Goal: Information Seeking & Learning: Check status

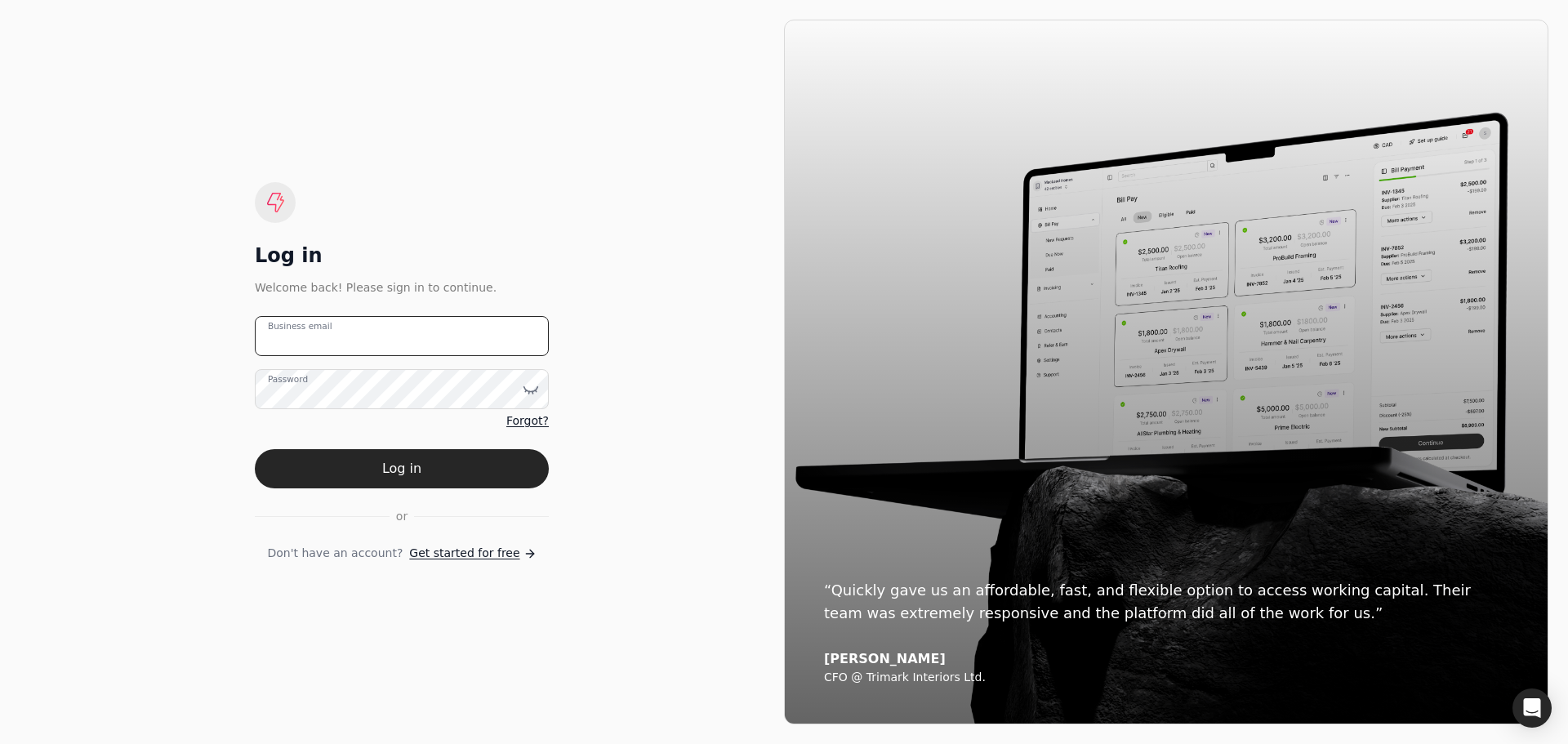
type email "[EMAIL_ADDRESS][DOMAIN_NAME]"
click at [465, 337] on email "[EMAIL_ADDRESS][DOMAIN_NAME]" at bounding box center [402, 335] width 294 height 40
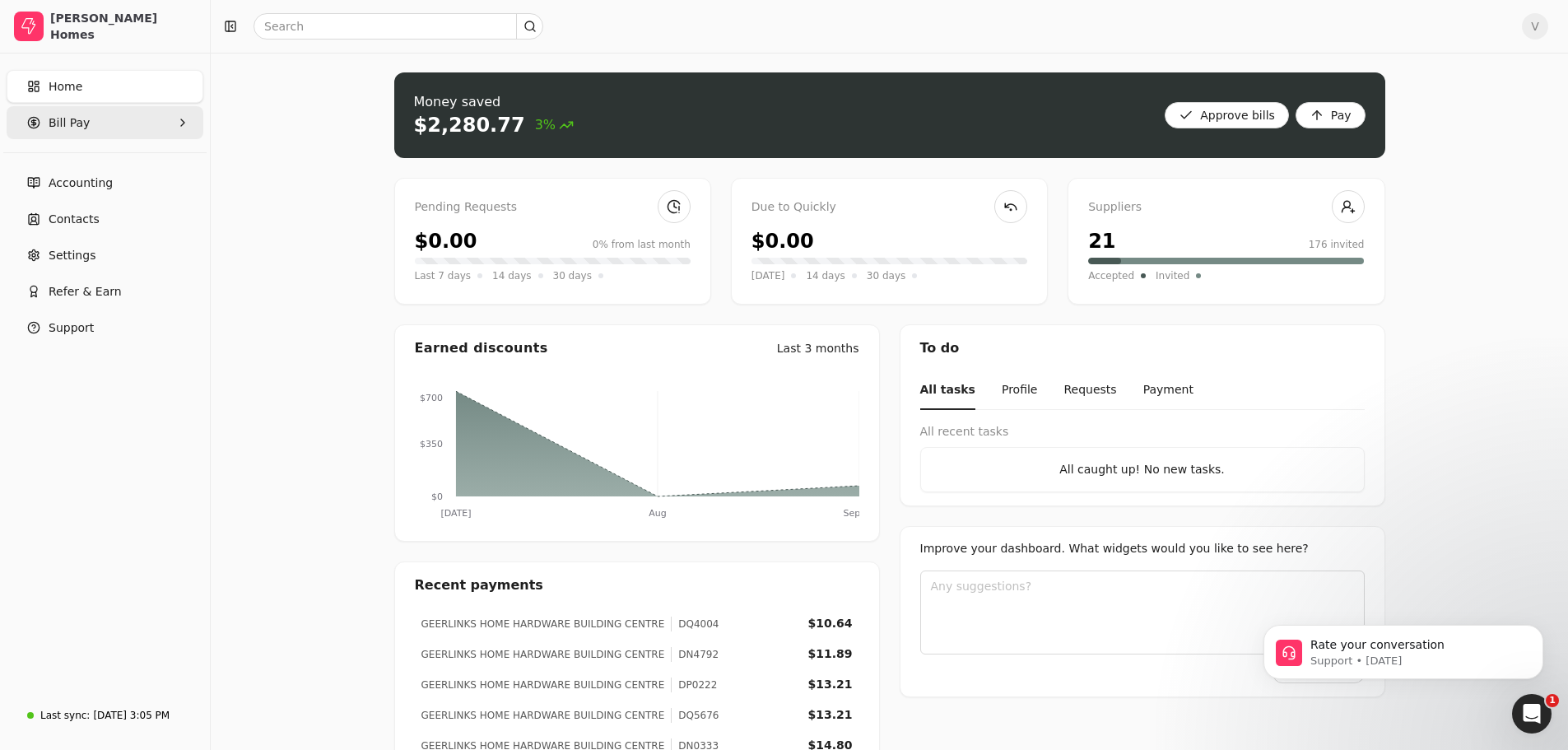
click at [89, 128] on Pay "Bill Pay" at bounding box center [104, 122] width 197 height 33
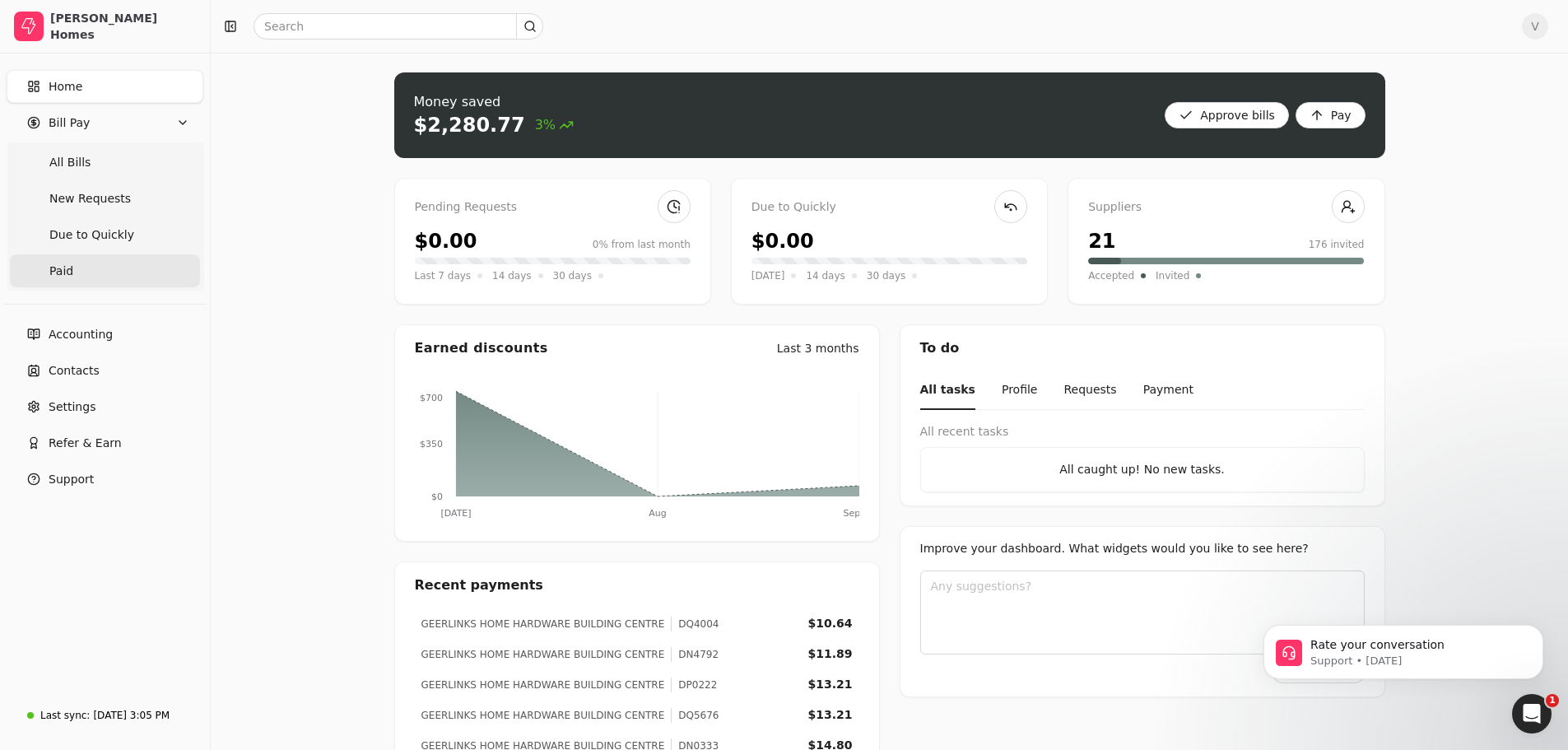
click at [66, 274] on span "Paid" at bounding box center [61, 271] width 24 height 18
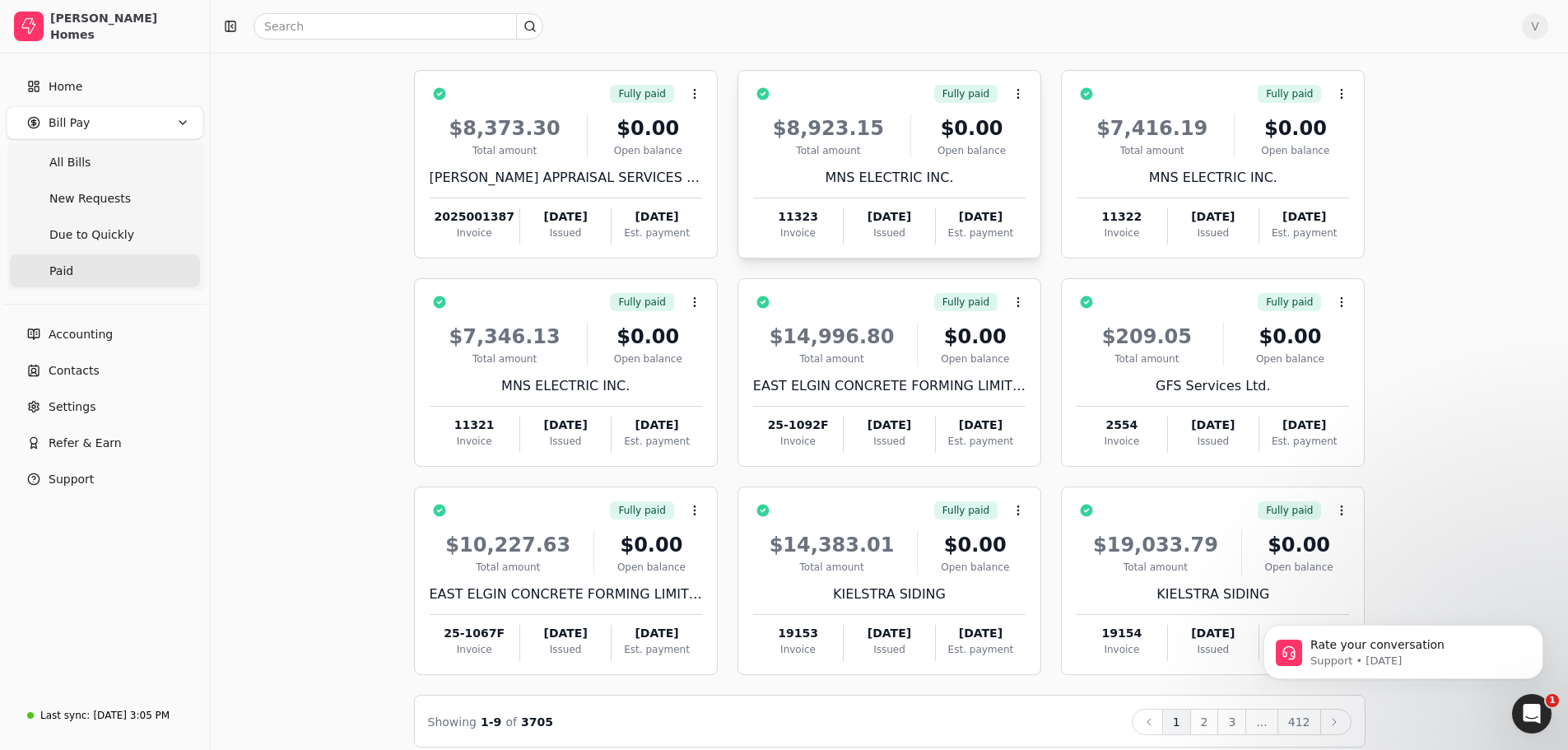
scroll to position [112, 0]
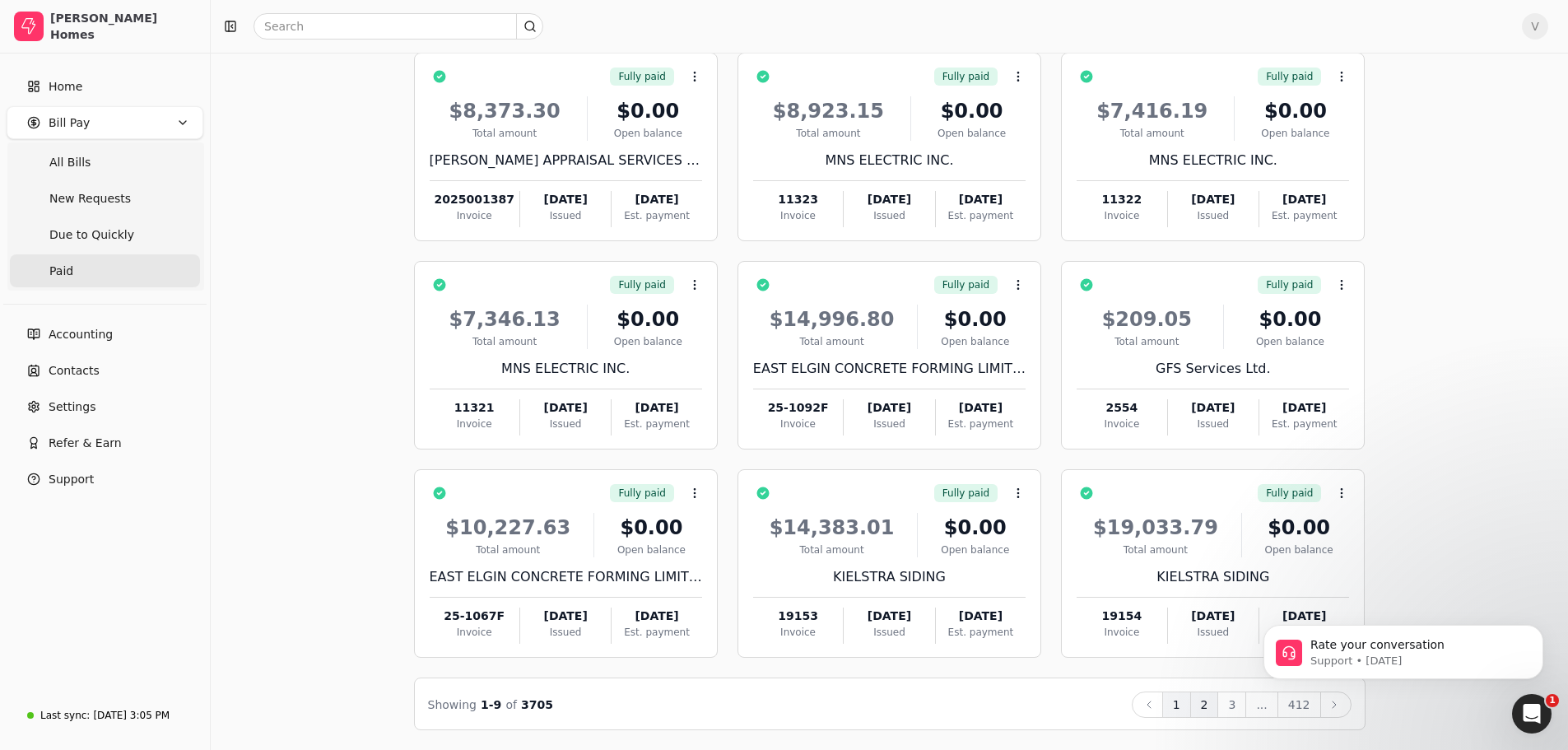
click at [1216, 710] on button "2" at bounding box center [1204, 704] width 29 height 26
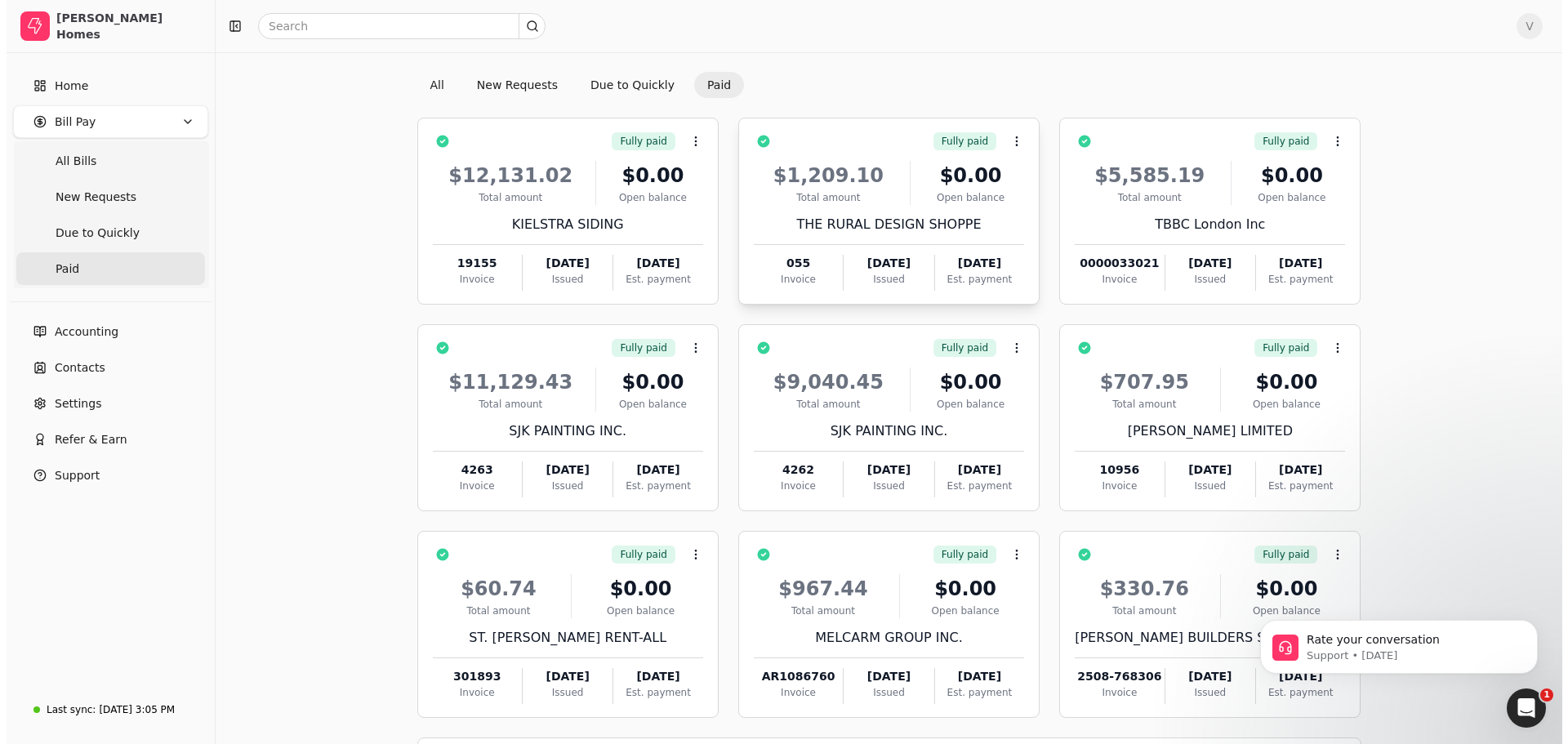
scroll to position [0, 0]
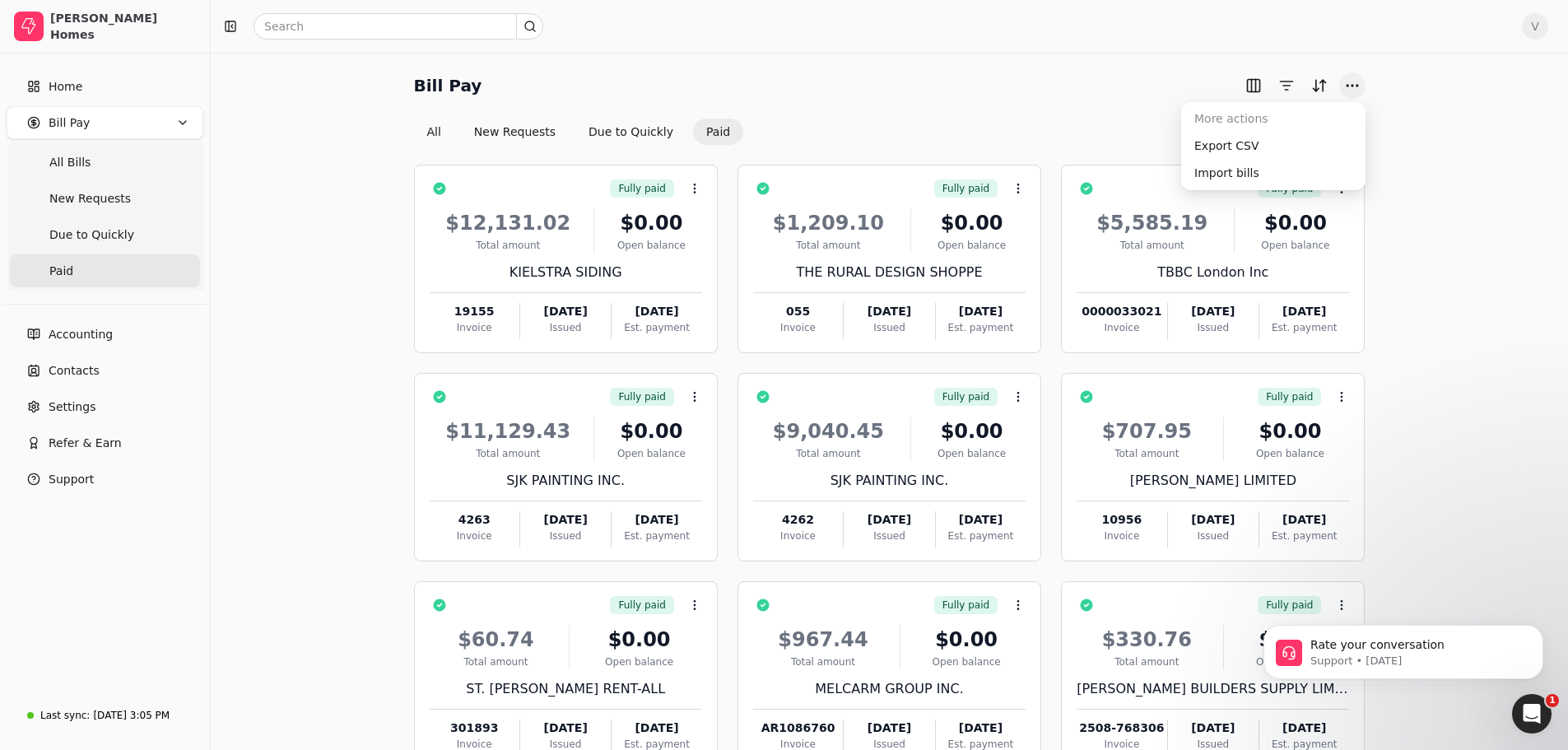
click at [1349, 91] on button "More" at bounding box center [1352, 86] width 26 height 26
click at [1282, 88] on button "button" at bounding box center [1286, 86] width 26 height 26
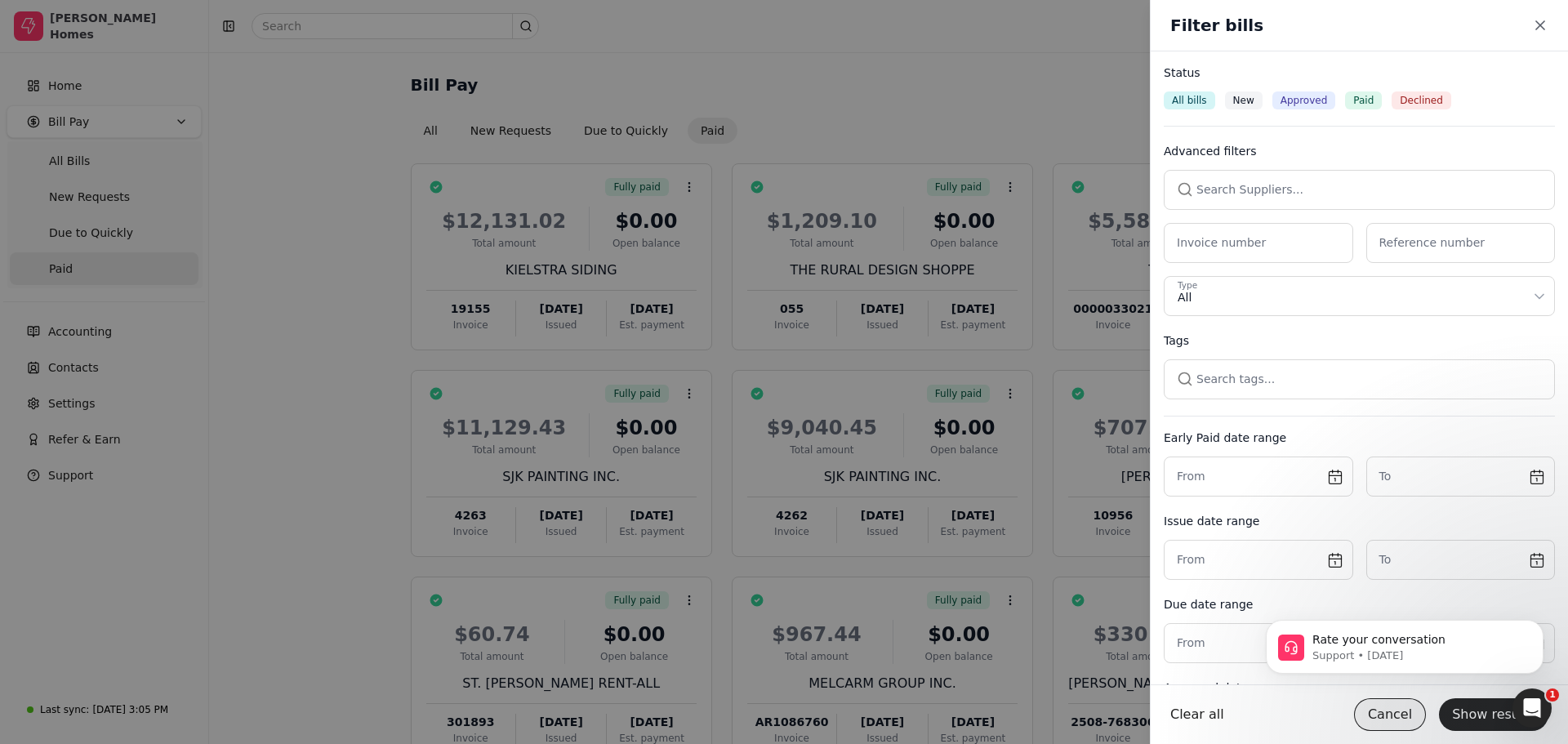
click at [1385, 715] on button "Cancel" at bounding box center [1390, 714] width 72 height 32
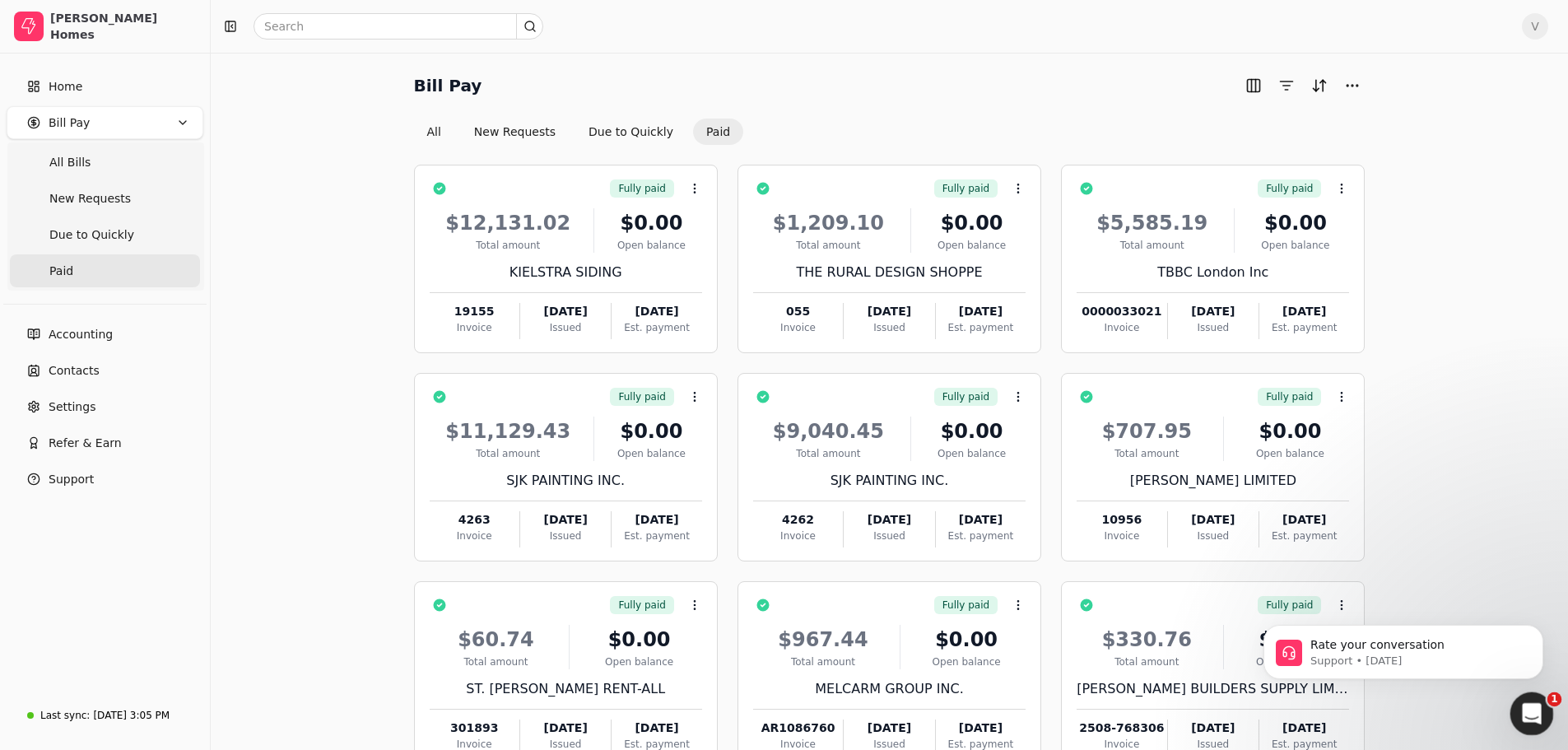
drag, startPoint x: 1530, startPoint y: 708, endPoint x: 1526, endPoint y: 667, distance: 41.2
click at [1526, 691] on html at bounding box center [1529, 711] width 39 height 39
click at [1533, 625] on button "Dismiss notification" at bounding box center [1537, 629] width 21 height 21
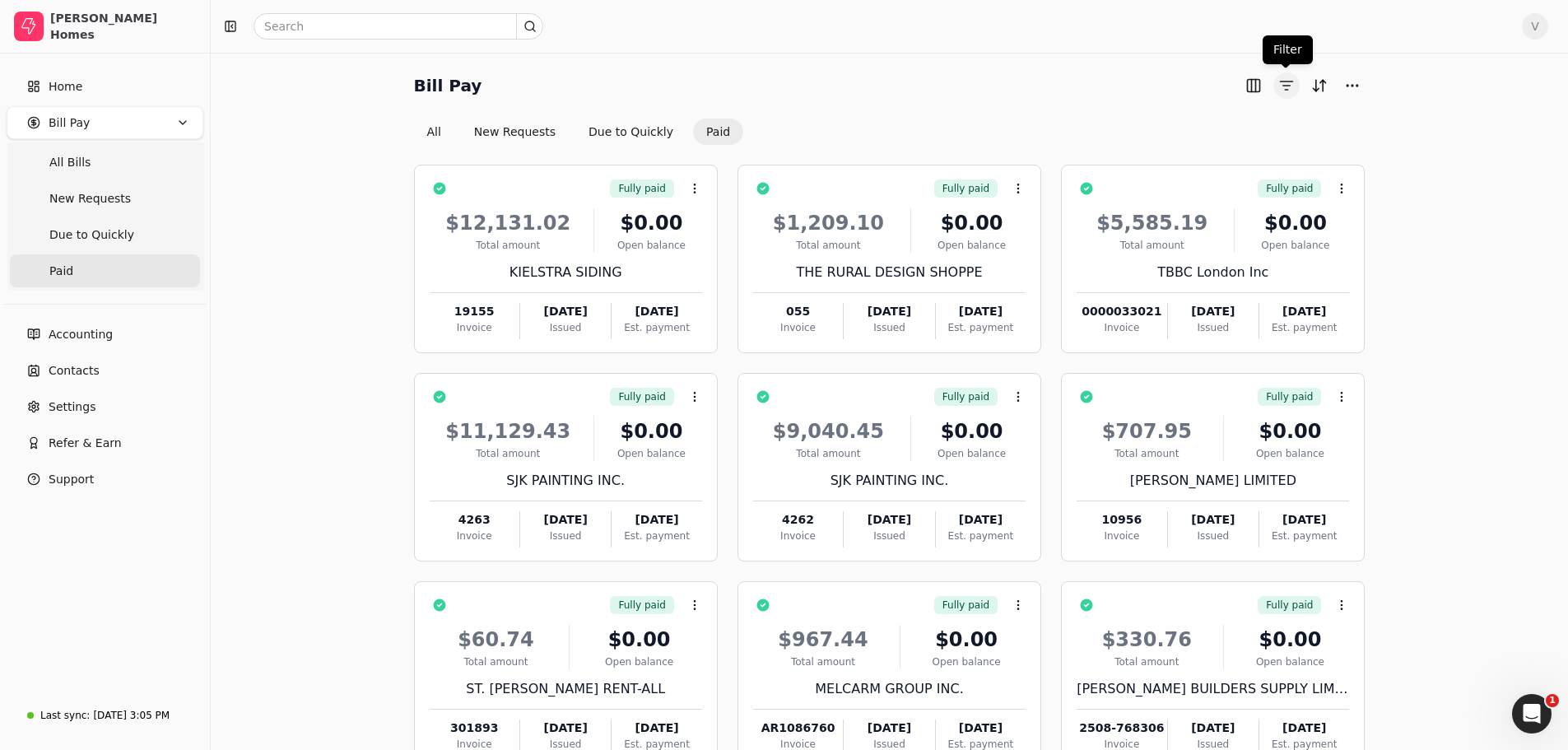
click at [1280, 85] on button "button" at bounding box center [1286, 86] width 26 height 26
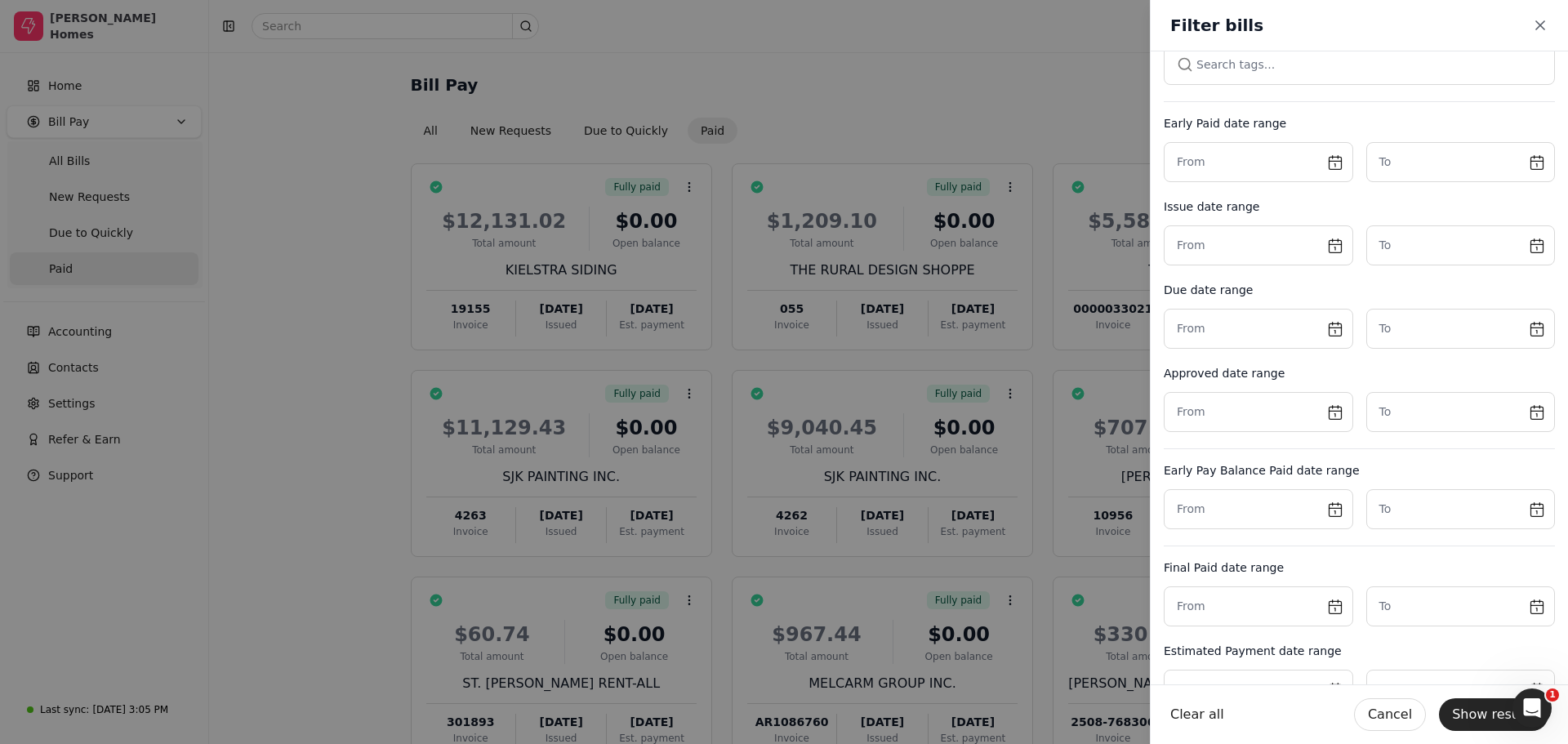
scroll to position [369, 0]
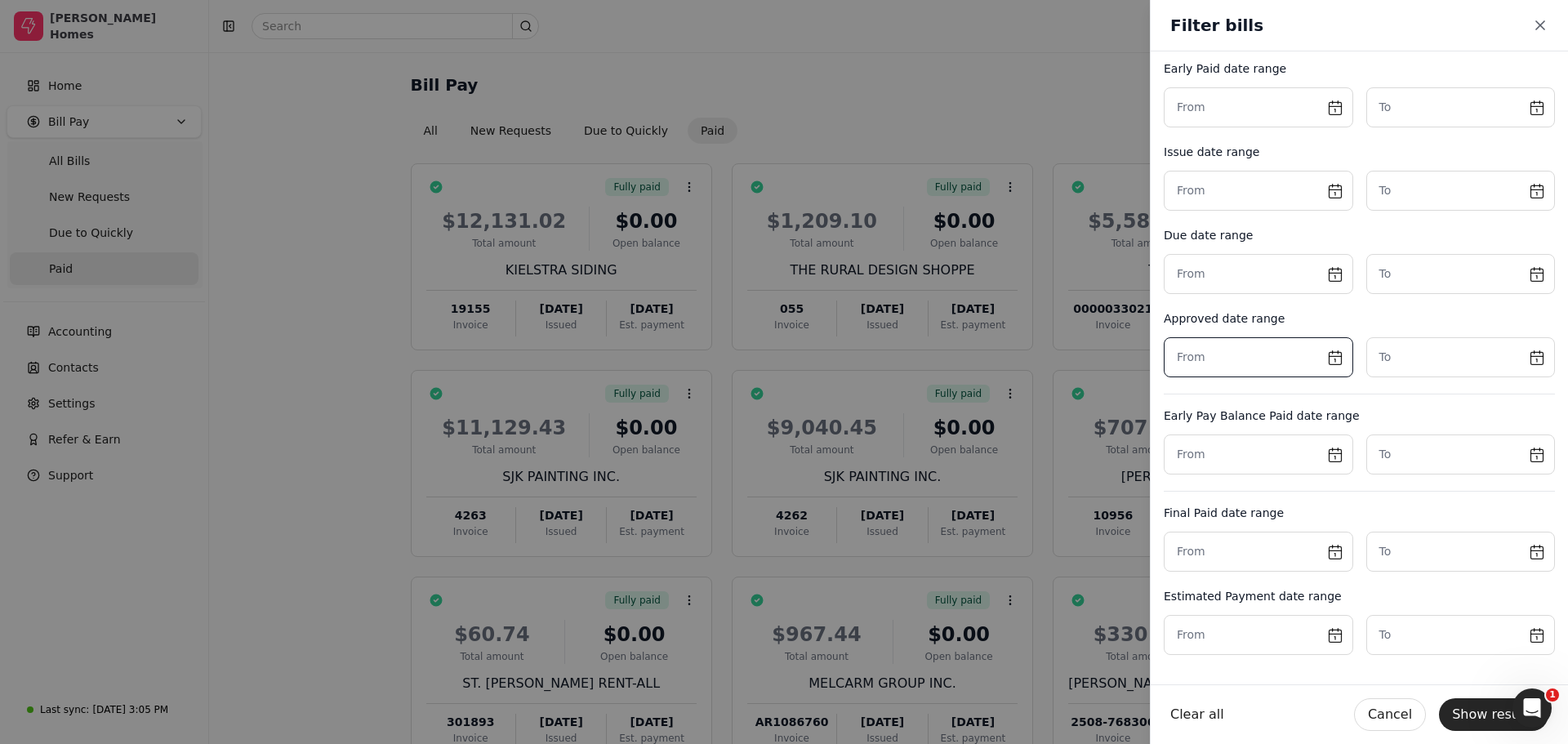
click at [1333, 365] on input "text" at bounding box center [1258, 357] width 190 height 40
click at [1322, 457] on button "5" at bounding box center [1321, 457] width 26 height 26
type input "[DATE]"
click at [1521, 356] on input "text" at bounding box center [1461, 357] width 190 height 40
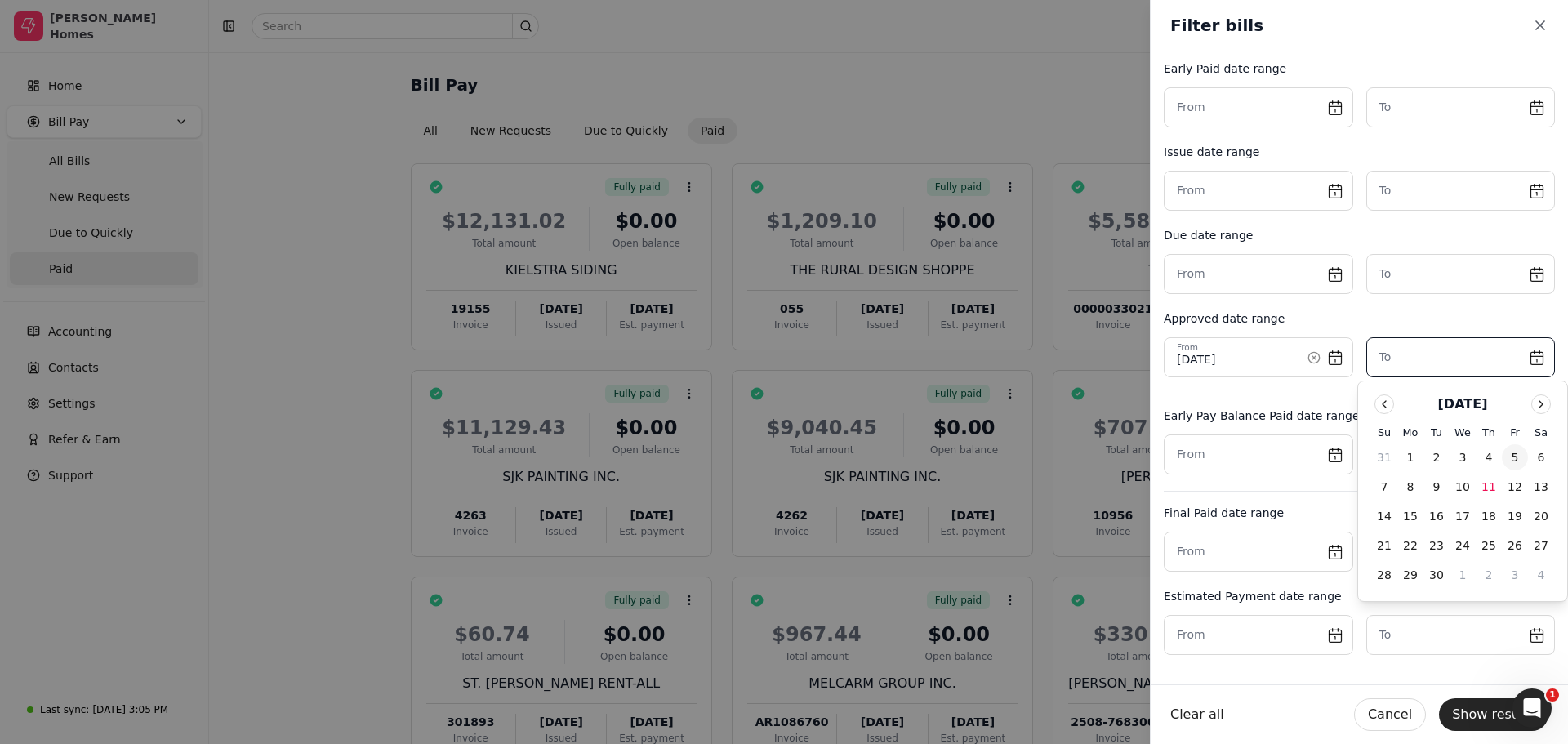
click at [1520, 453] on button "5" at bounding box center [1514, 457] width 26 height 26
type input "[DATE]"
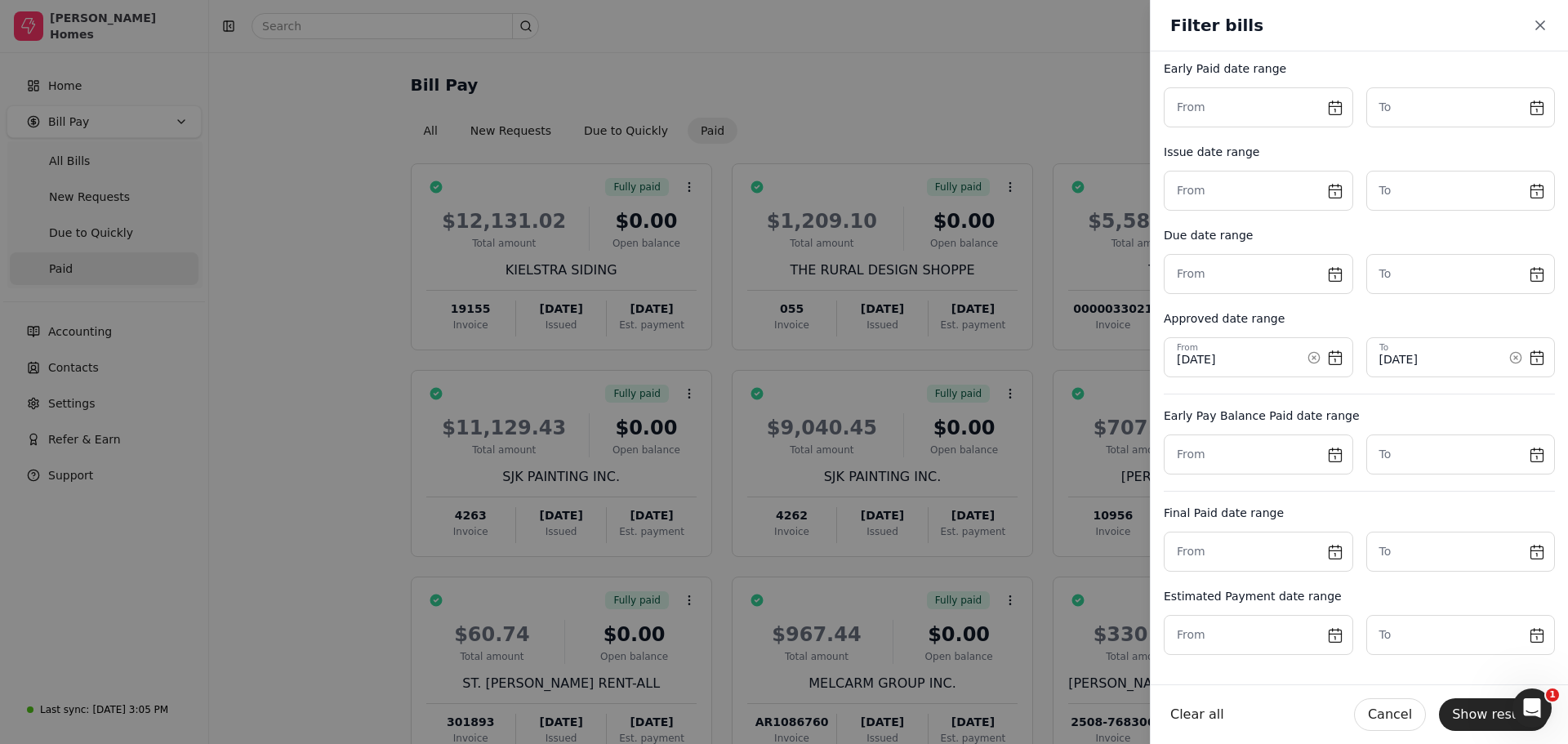
click at [1341, 702] on div "Clear all" at bounding box center [1256, 714] width 171 height 32
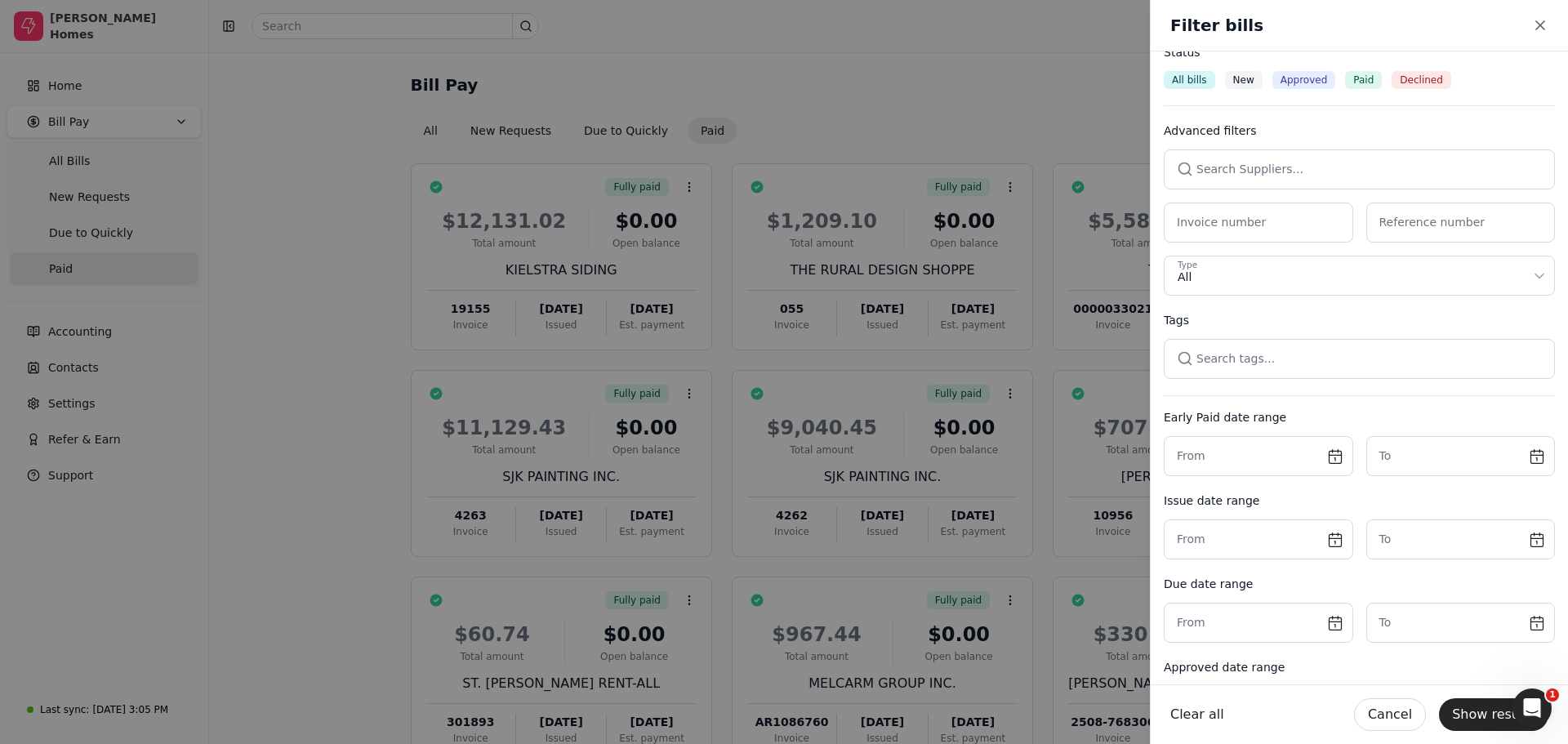
scroll to position [0, 0]
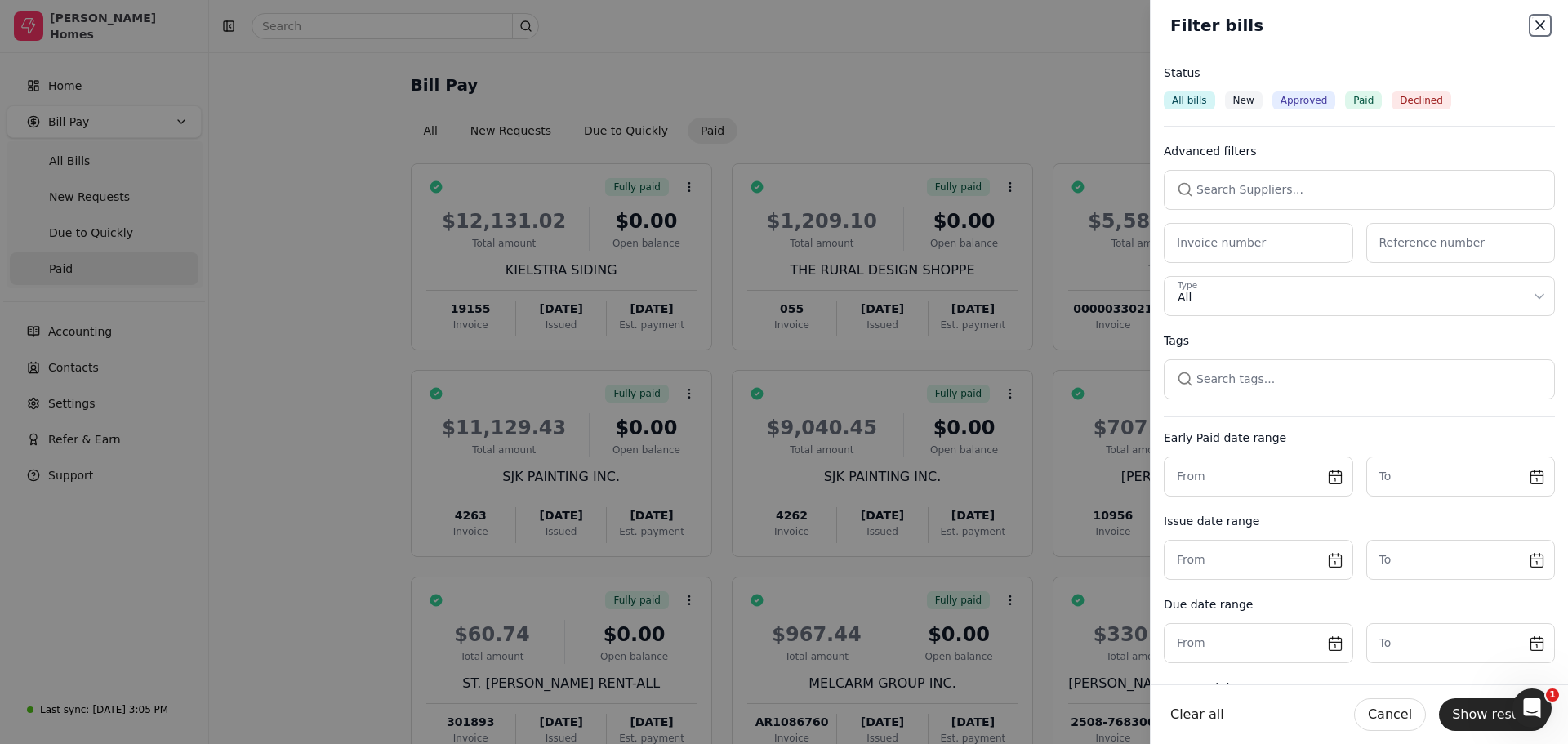
click at [1542, 18] on icon "button" at bounding box center [1540, 26] width 17 height 17
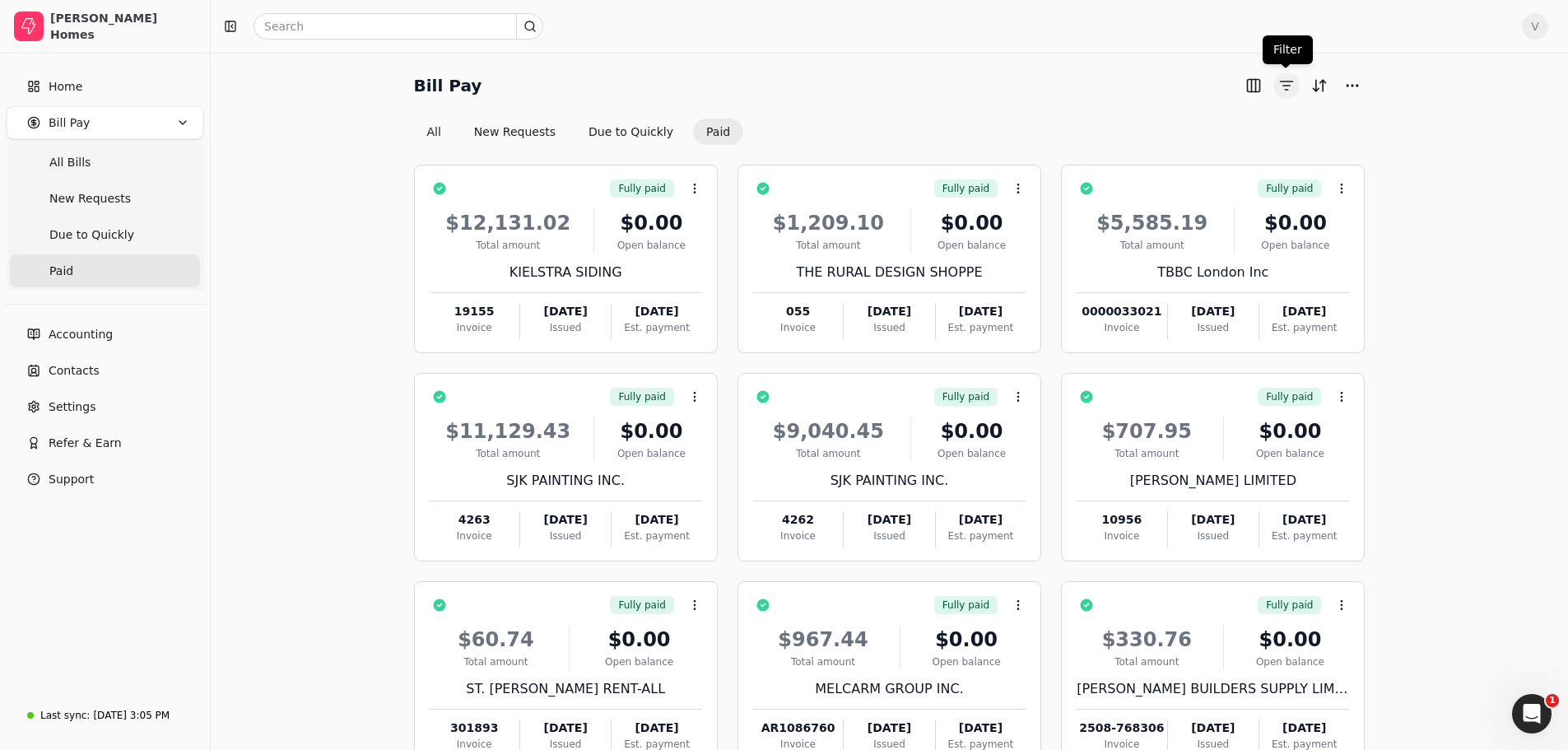
click at [1279, 84] on button "button" at bounding box center [1286, 86] width 26 height 26
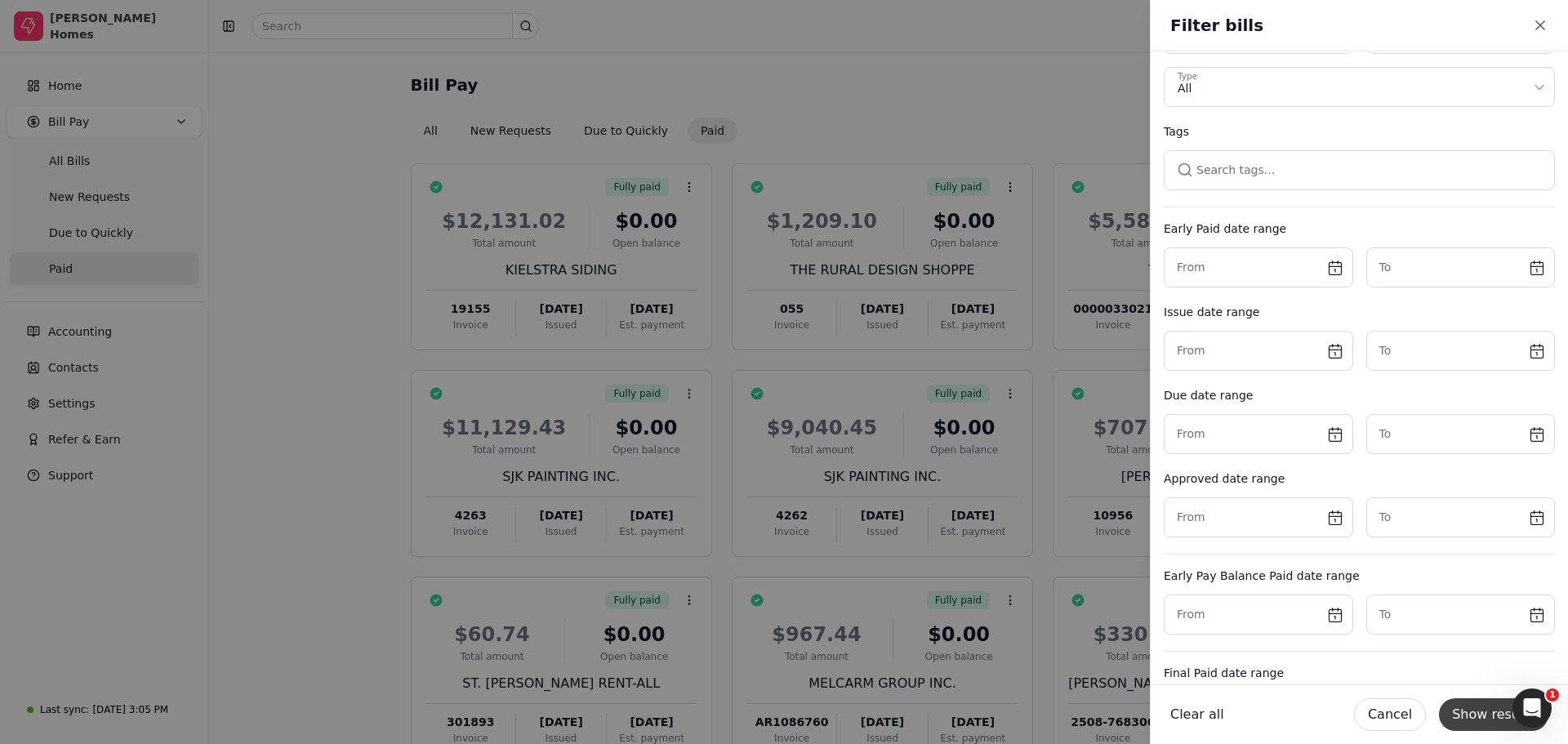
scroll to position [369, 0]
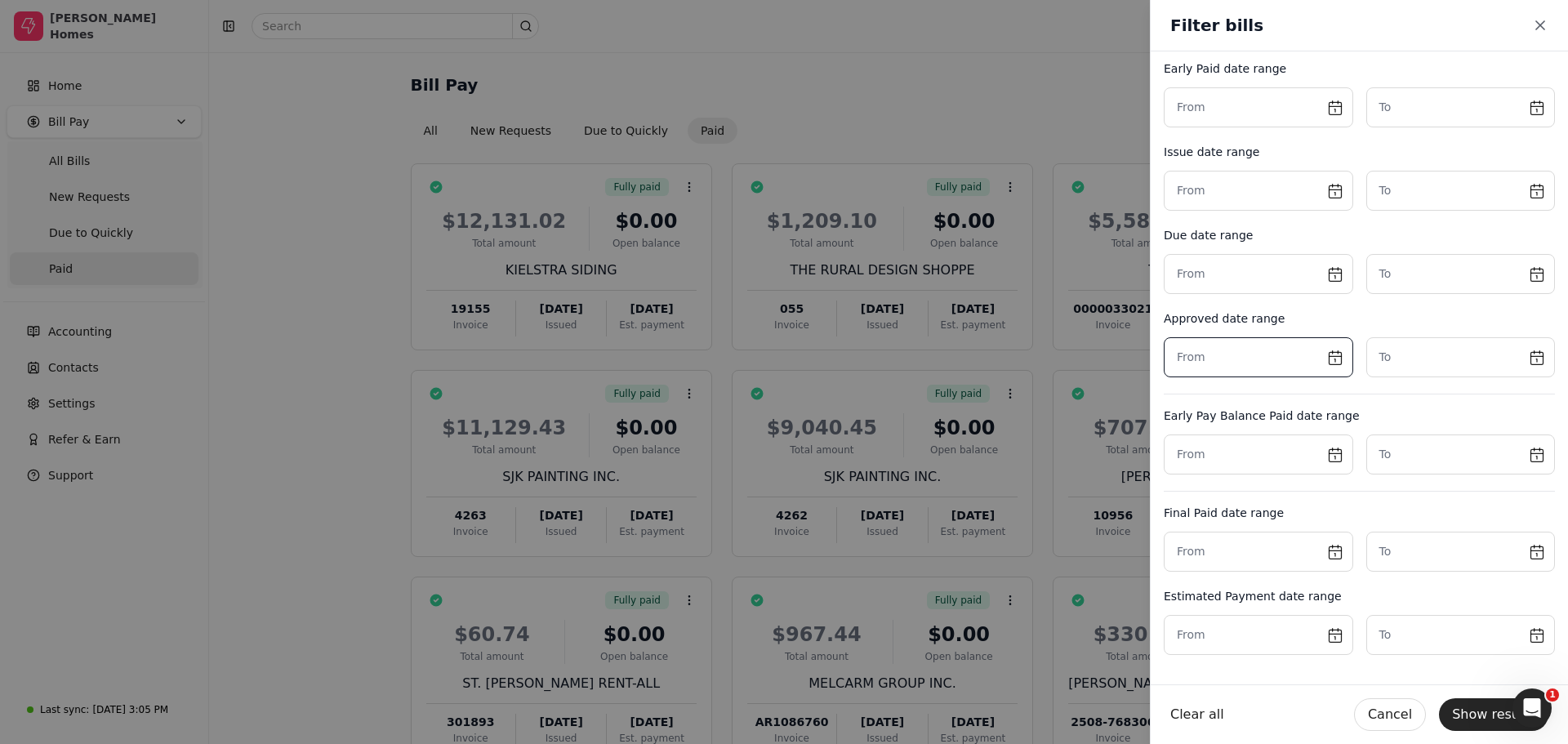
click at [1333, 355] on input "text" at bounding box center [1258, 357] width 190 height 40
click at [1327, 458] on button "5" at bounding box center [1321, 457] width 26 height 26
type input "[DATE]"
click at [1524, 360] on input "text" at bounding box center [1461, 357] width 190 height 40
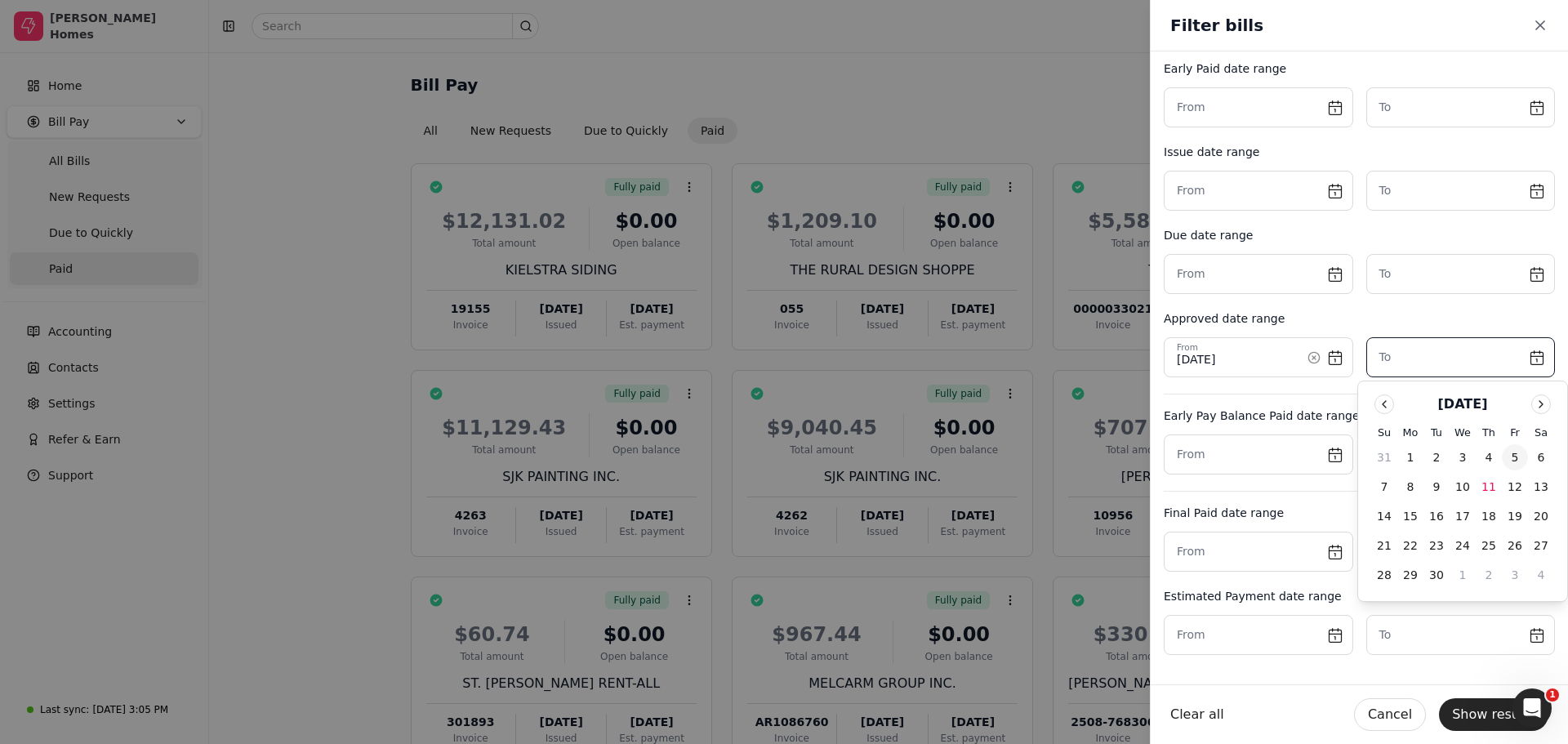
click at [1516, 457] on button "5" at bounding box center [1514, 457] width 26 height 26
type input "[DATE]"
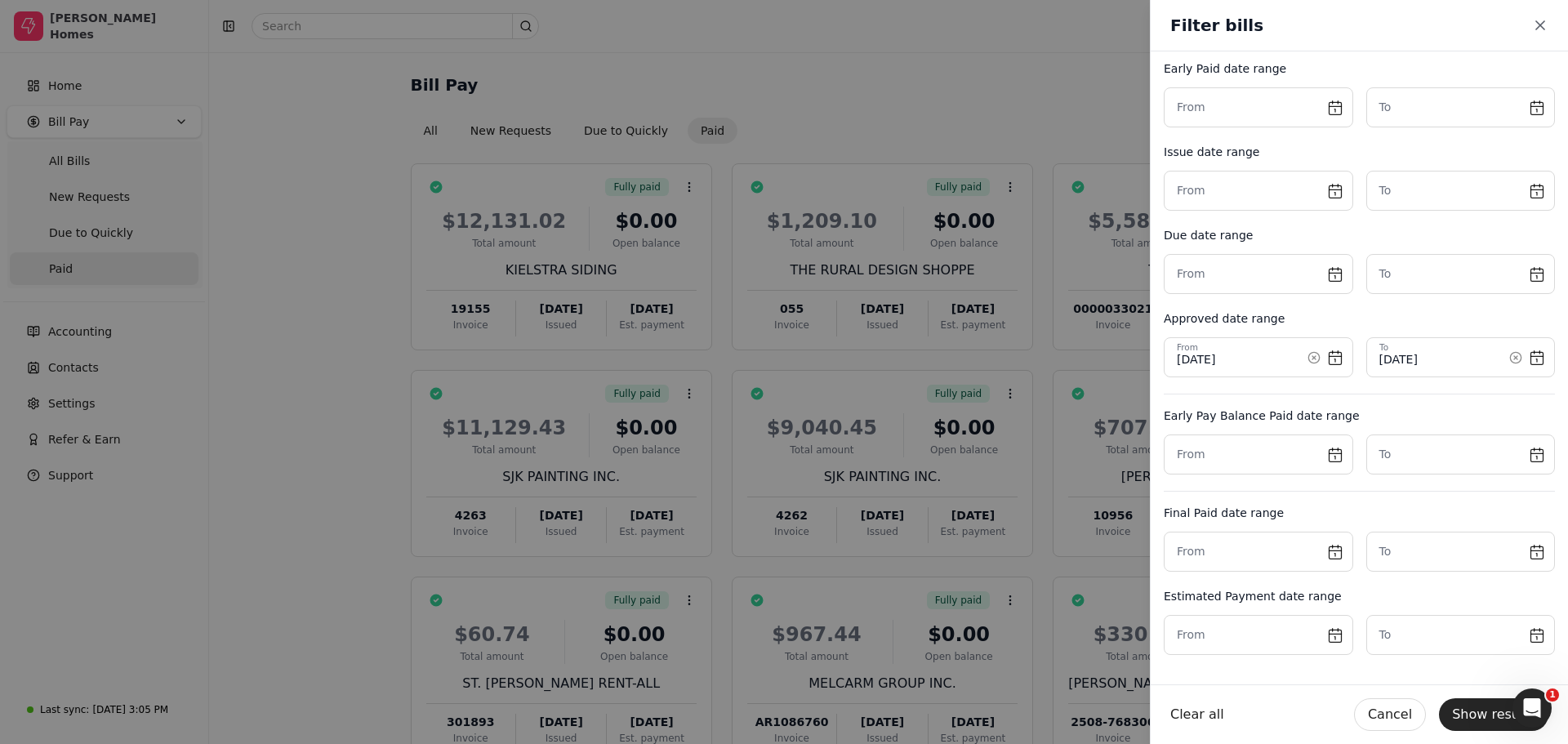
drag, startPoint x: 1487, startPoint y: 719, endPoint x: 1486, endPoint y: 707, distance: 12.0
click at [1487, 718] on button "Show results" at bounding box center [1493, 714] width 109 height 32
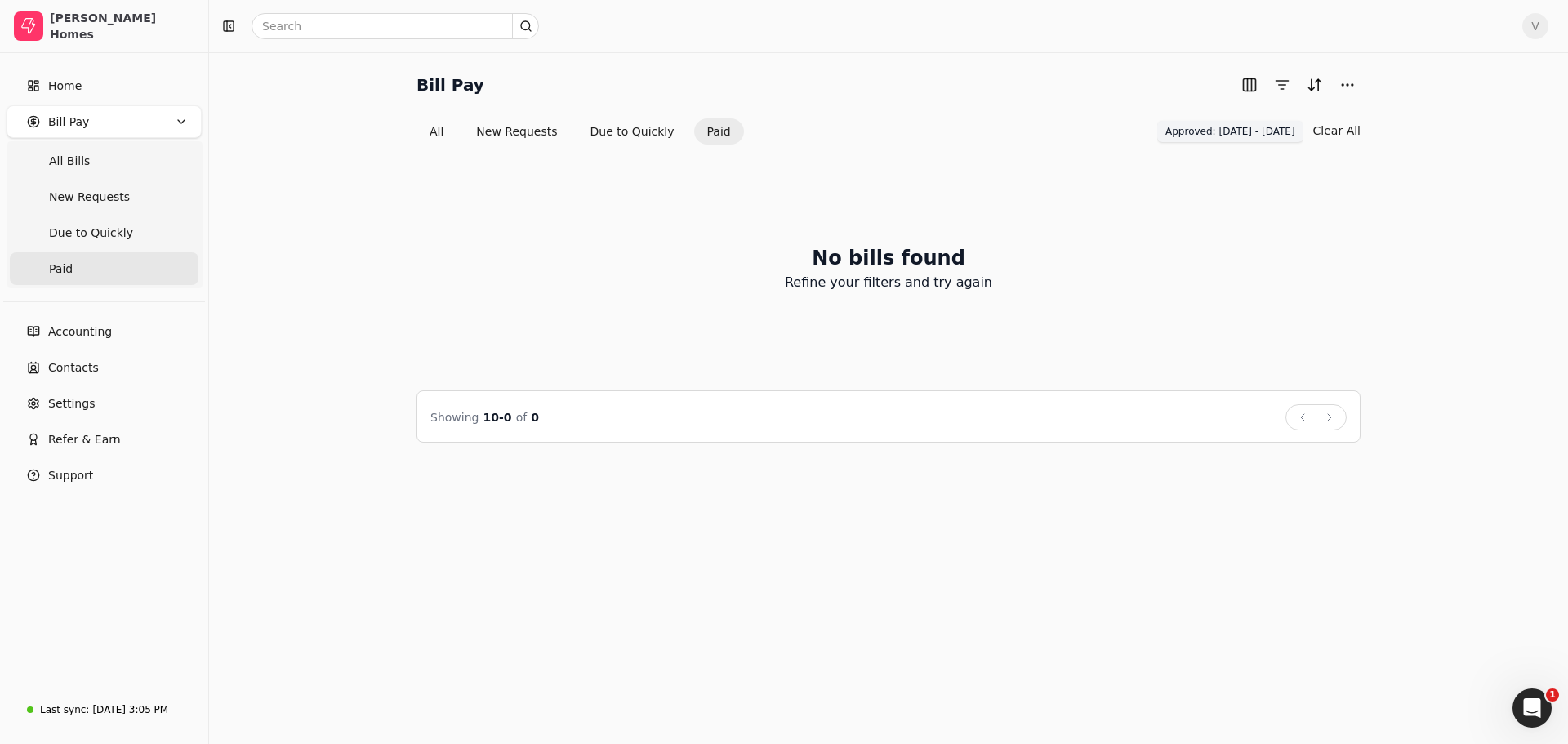
click at [1289, 128] on span "Approved: [DATE] - [DATE]" at bounding box center [1230, 131] width 129 height 15
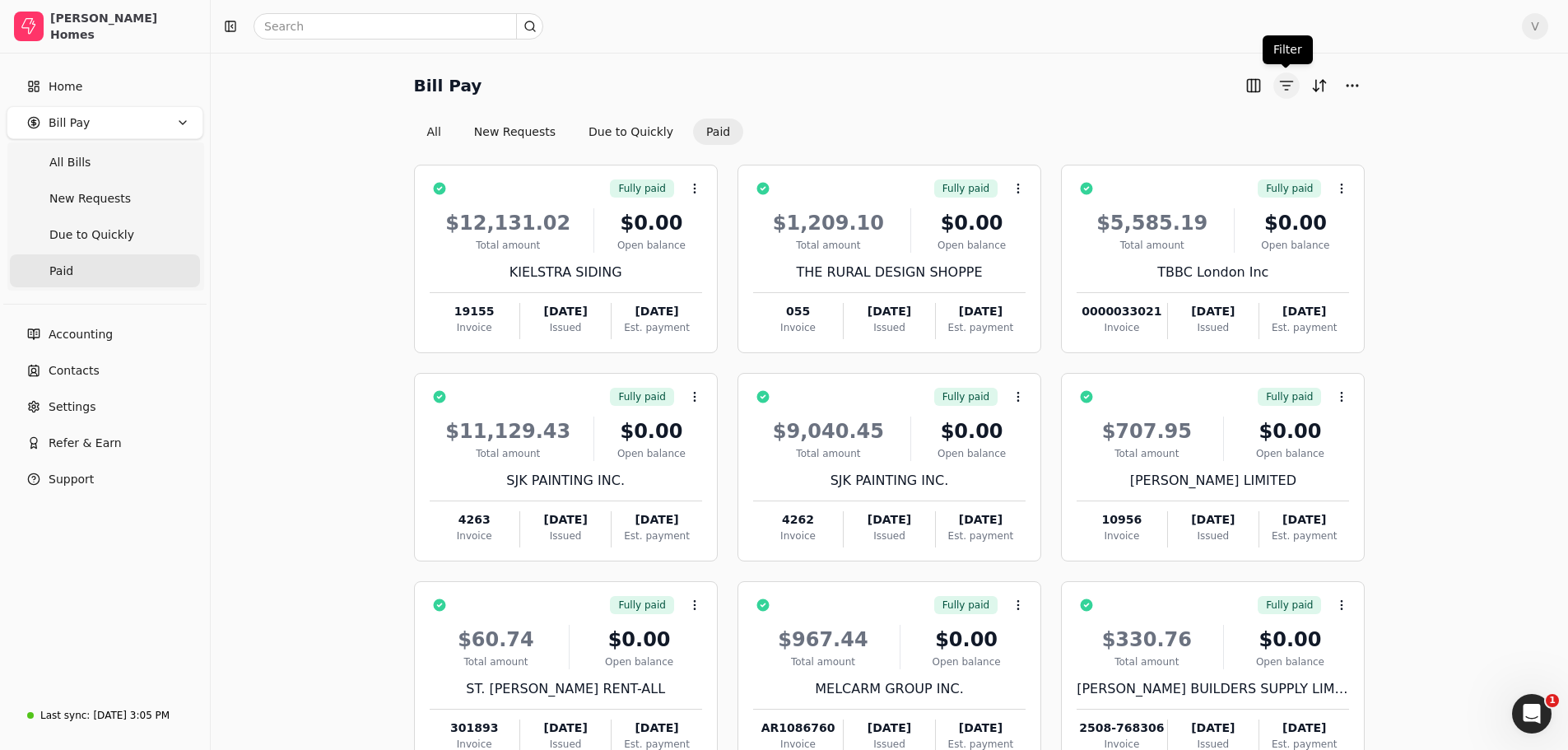
click at [1293, 86] on button "button" at bounding box center [1286, 86] width 26 height 26
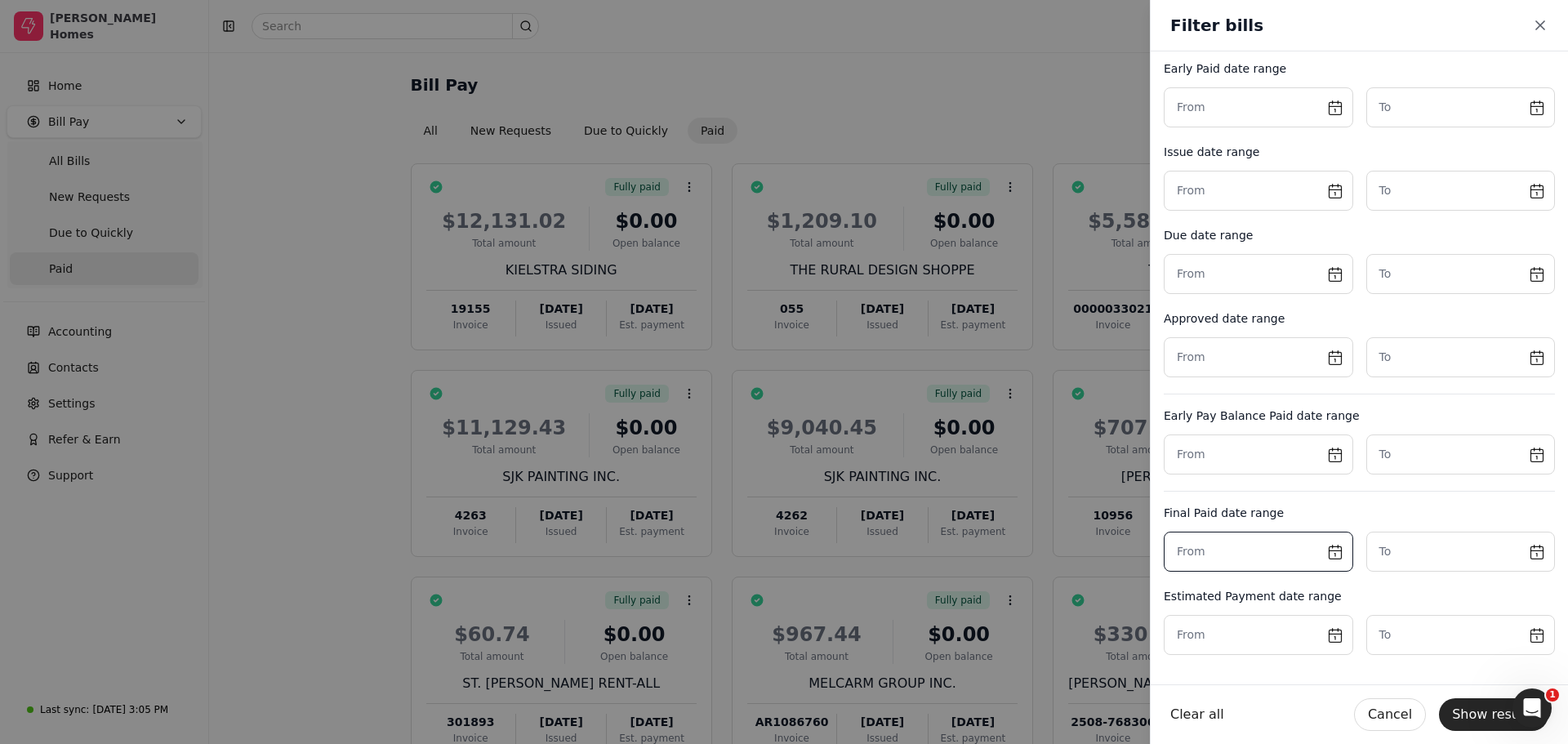
click at [1327, 553] on input "text" at bounding box center [1258, 551] width 190 height 40
click at [1330, 356] on input "text" at bounding box center [1258, 357] width 190 height 40
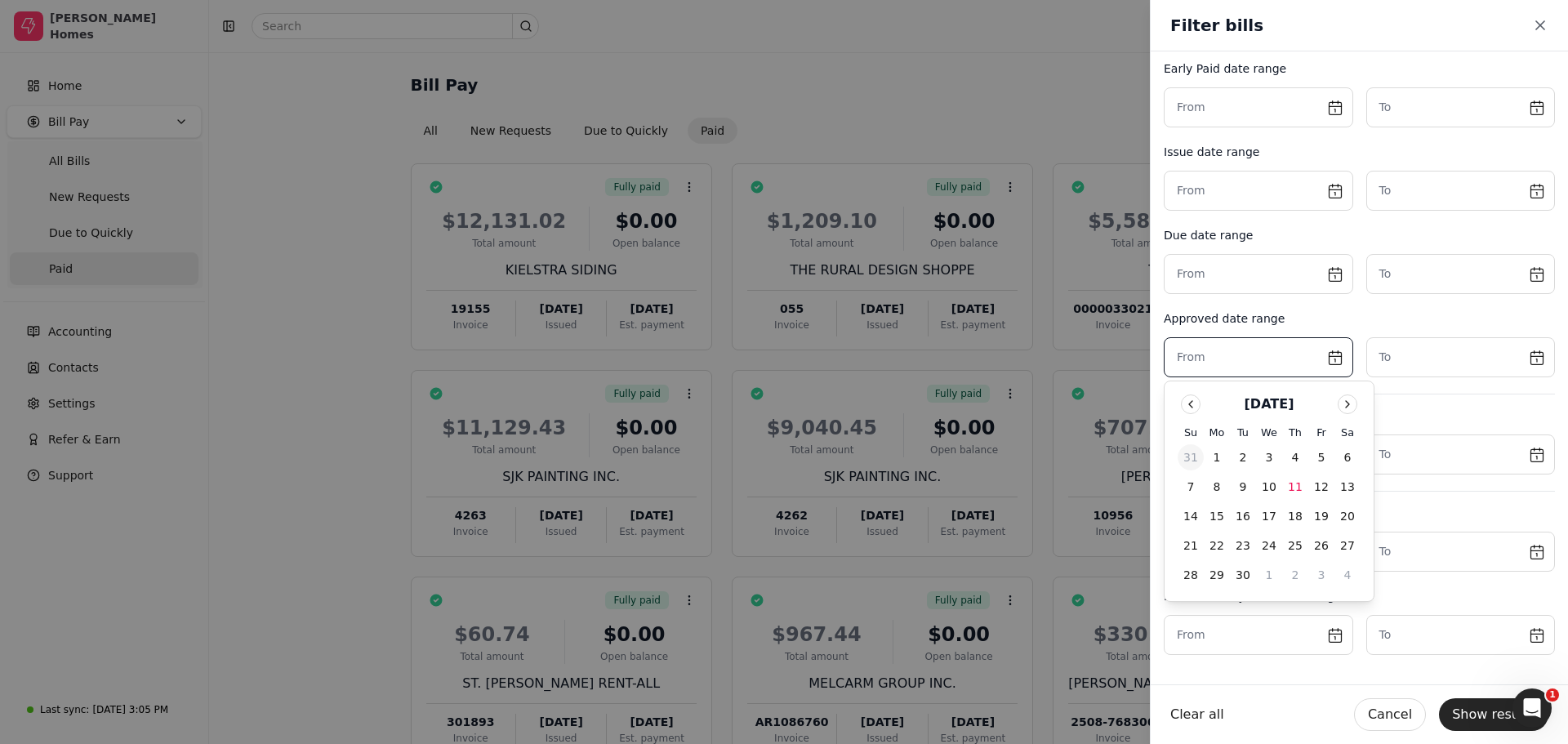
click at [1190, 458] on button "31" at bounding box center [1191, 457] width 26 height 26
type input "[DATE]"
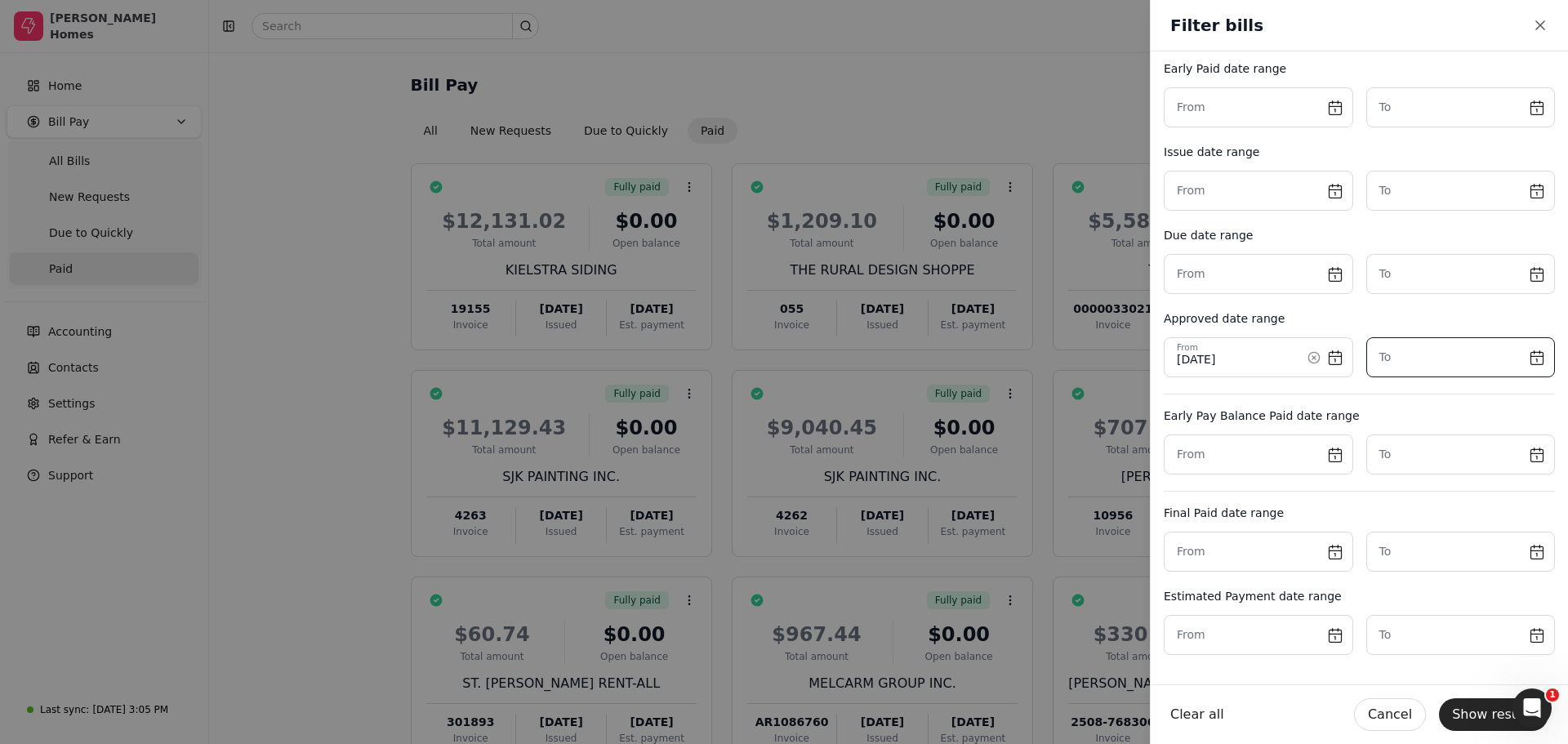
click at [1526, 360] on input "text" at bounding box center [1461, 357] width 190 height 40
click at [1537, 456] on button "6" at bounding box center [1541, 457] width 26 height 26
type input "[DATE]"
click at [1478, 707] on button "Show results" at bounding box center [1493, 714] width 109 height 32
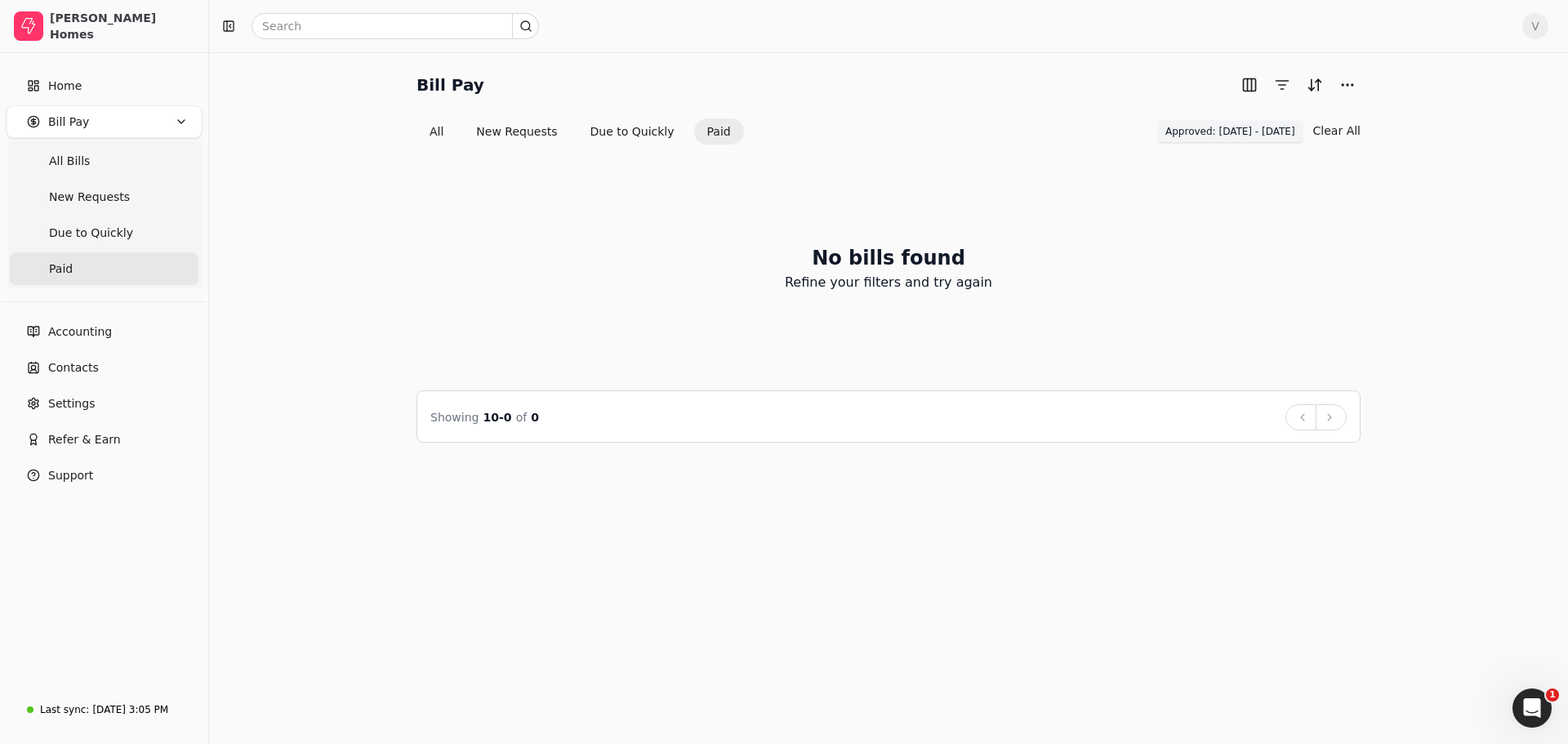
click at [1263, 132] on span "Approved: [DATE] - [DATE]" at bounding box center [1230, 131] width 129 height 15
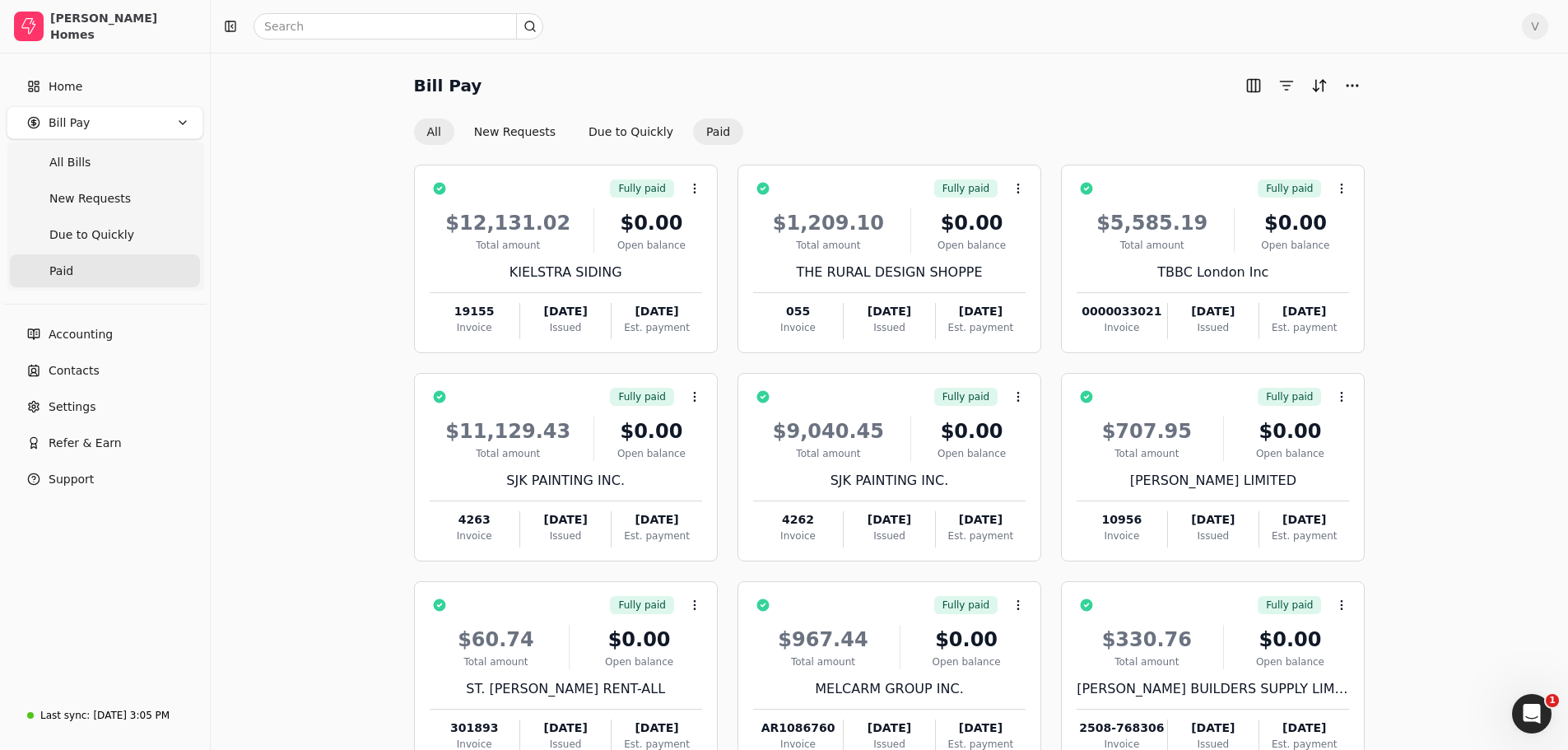
click at [428, 139] on button "All" at bounding box center [433, 131] width 40 height 26
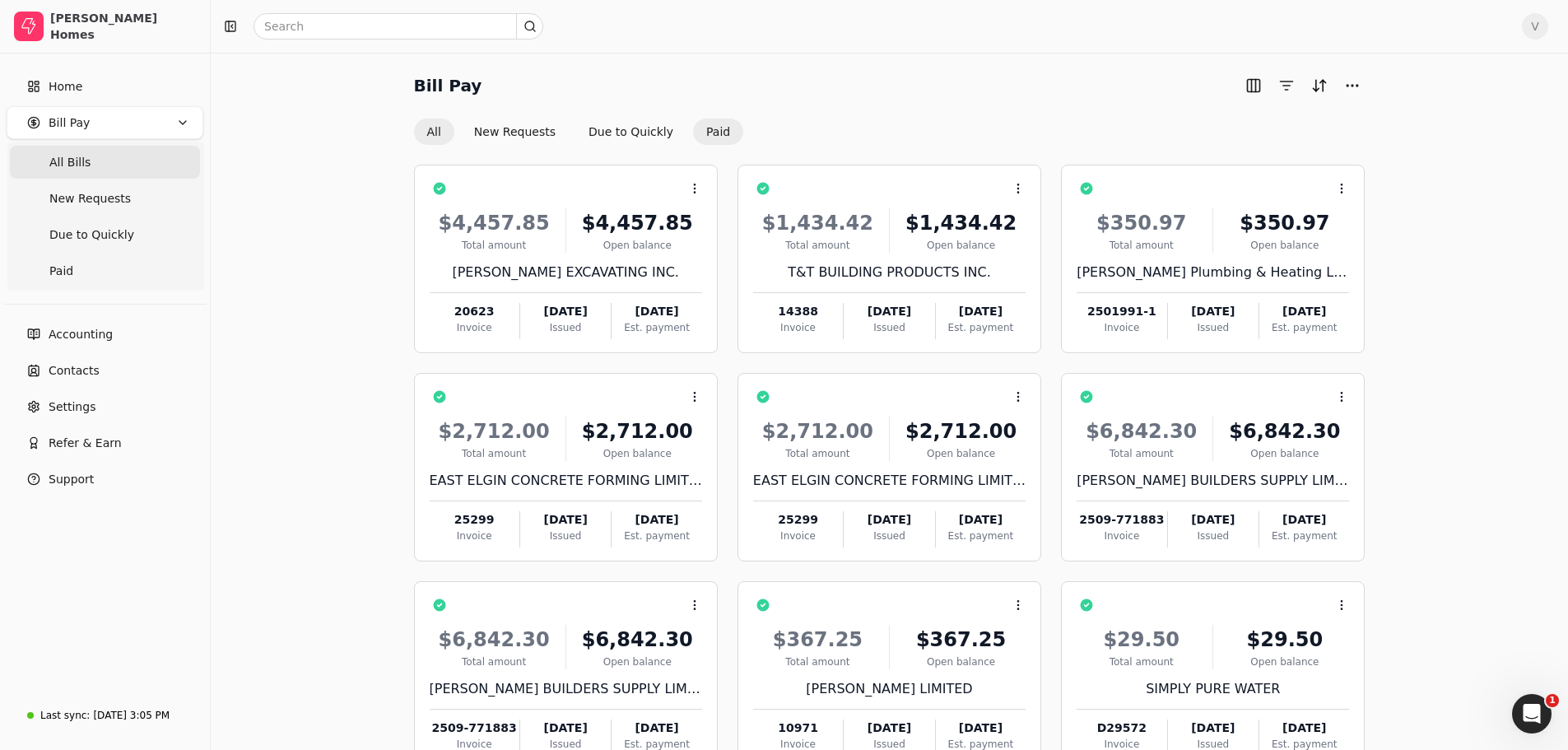
click at [720, 130] on button "Paid" at bounding box center [718, 131] width 50 height 26
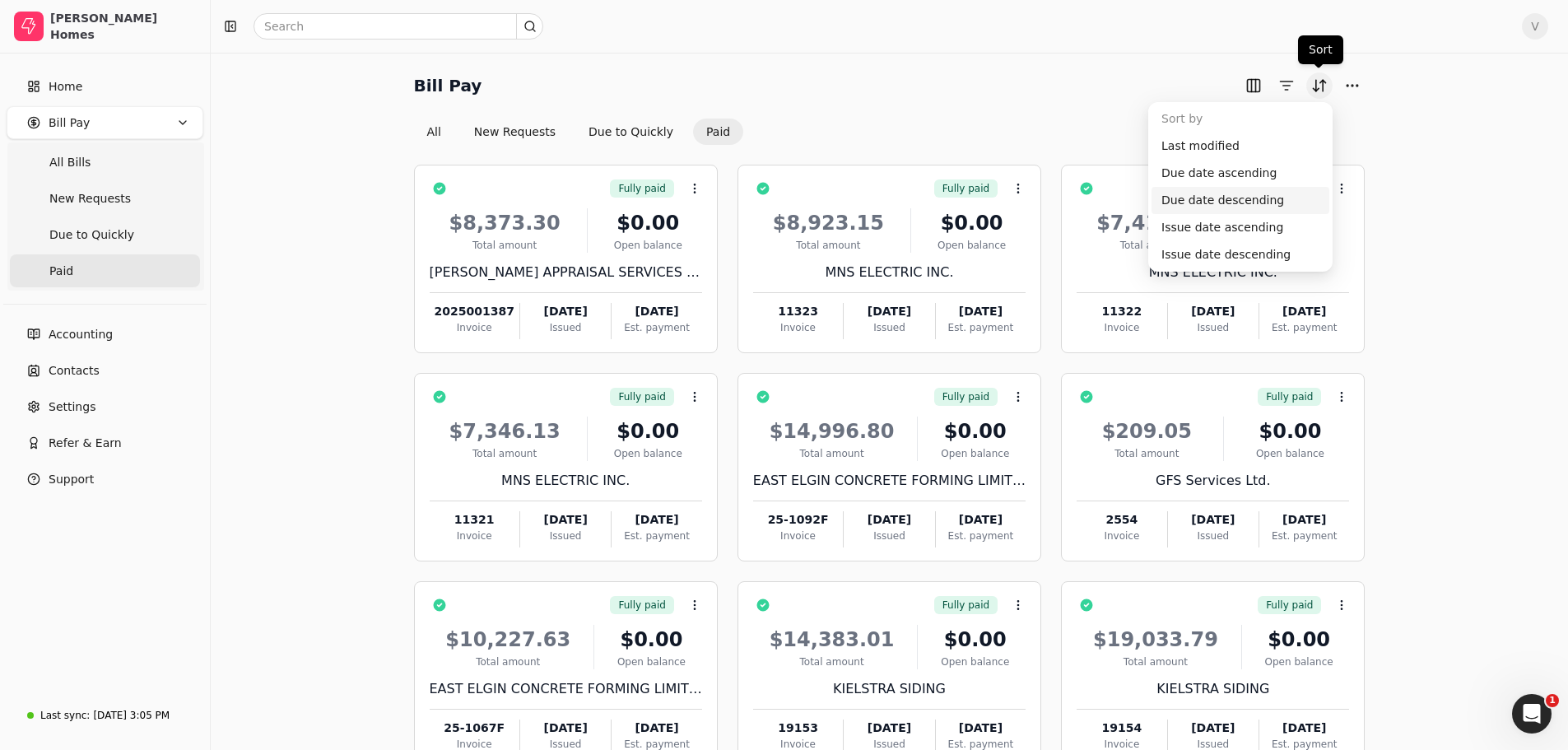
click at [1311, 82] on button "Sort" at bounding box center [1319, 86] width 26 height 26
click at [1199, 146] on div "Last modified" at bounding box center [1240, 145] width 178 height 27
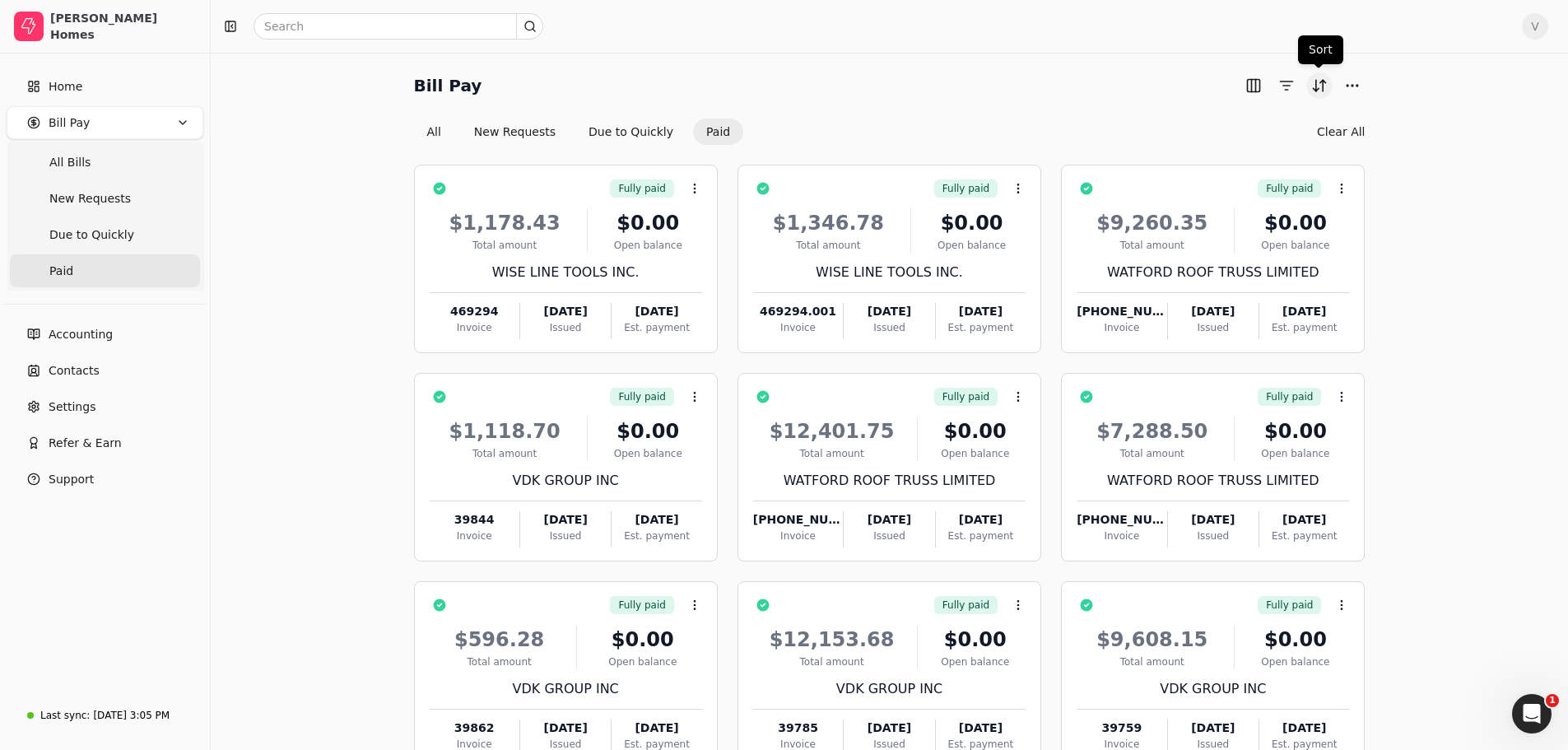
click at [1309, 77] on button "Sort" at bounding box center [1319, 86] width 26 height 26
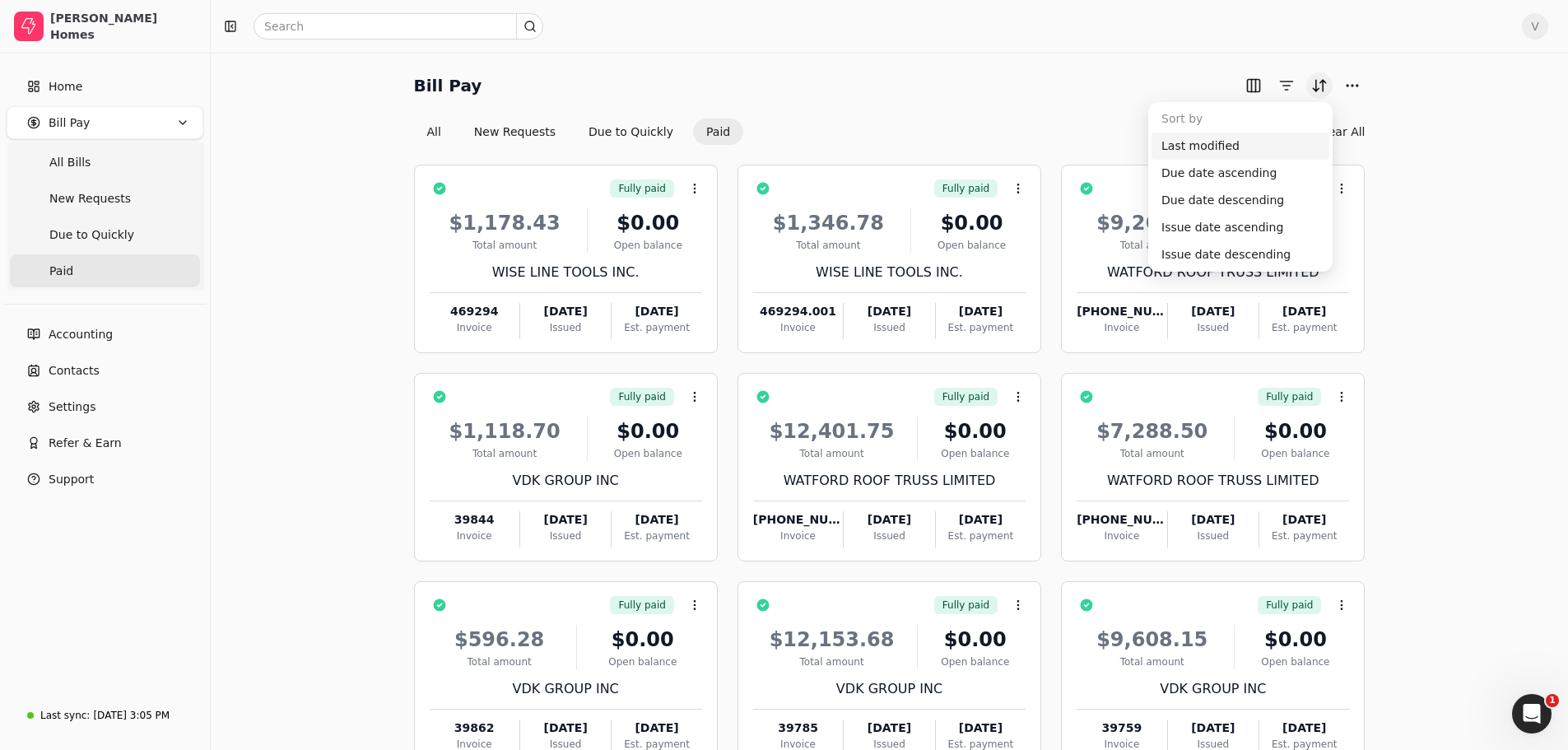
click at [1316, 81] on button "Sort" at bounding box center [1319, 86] width 26 height 26
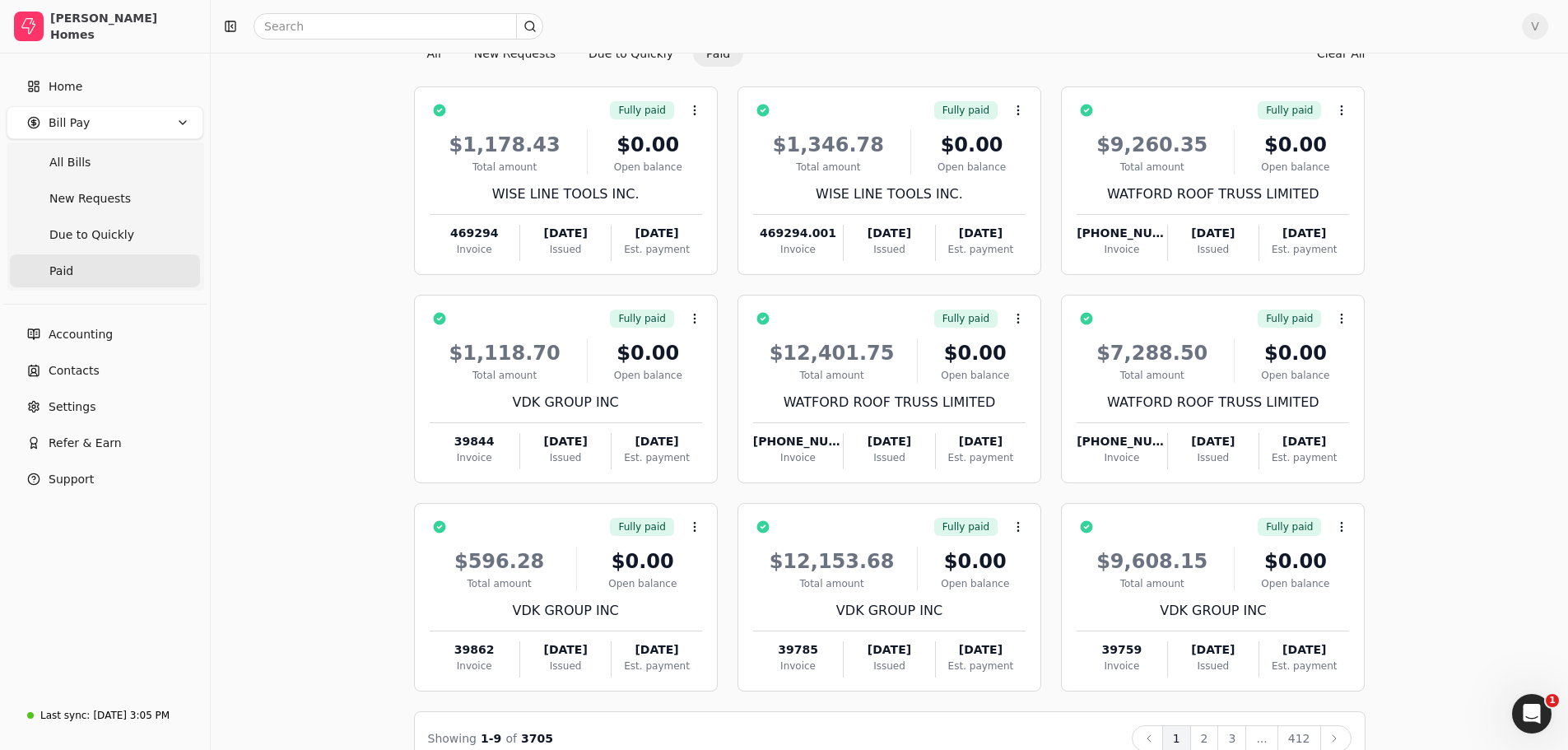
scroll to position [112, 0]
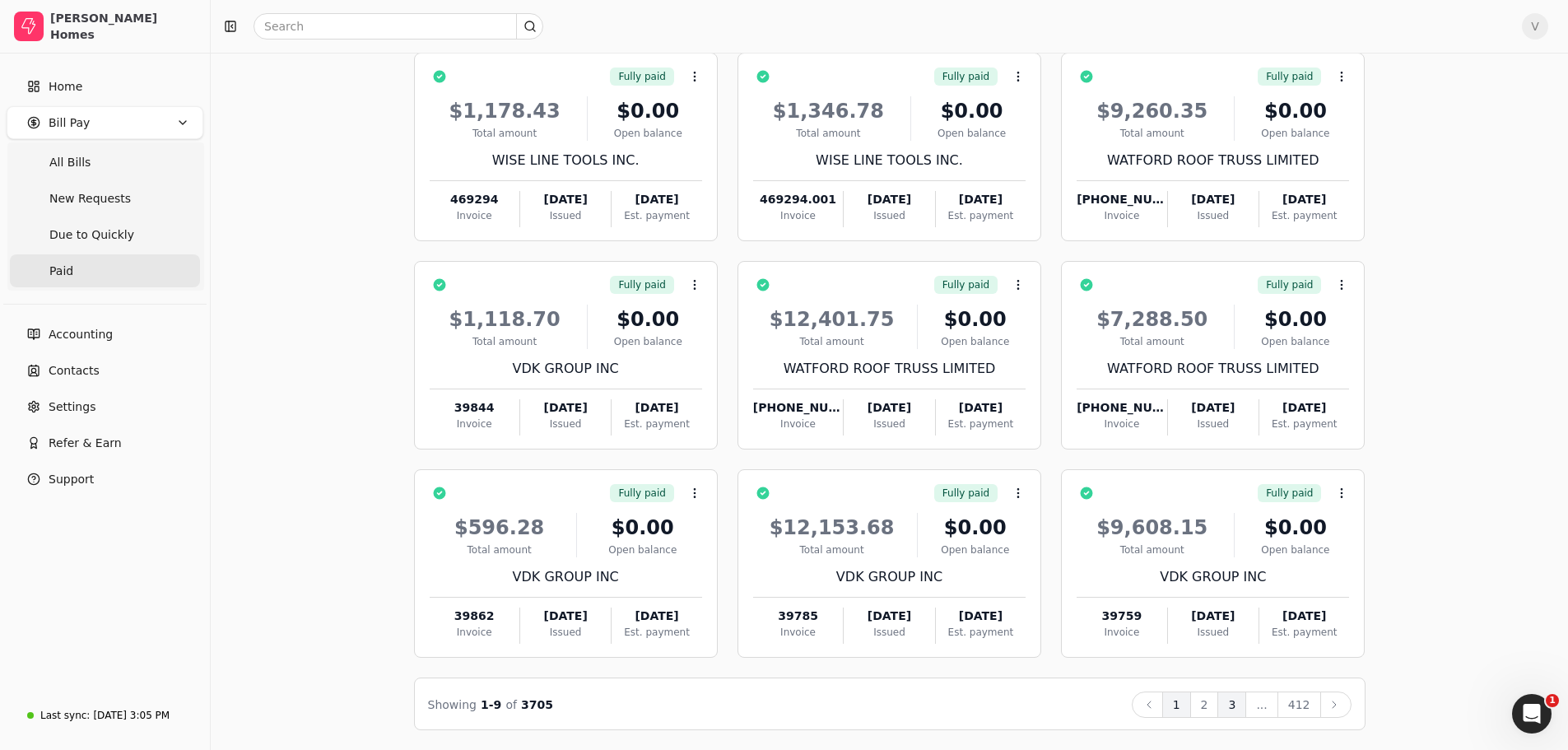
click at [1230, 710] on button "3" at bounding box center [1231, 704] width 29 height 26
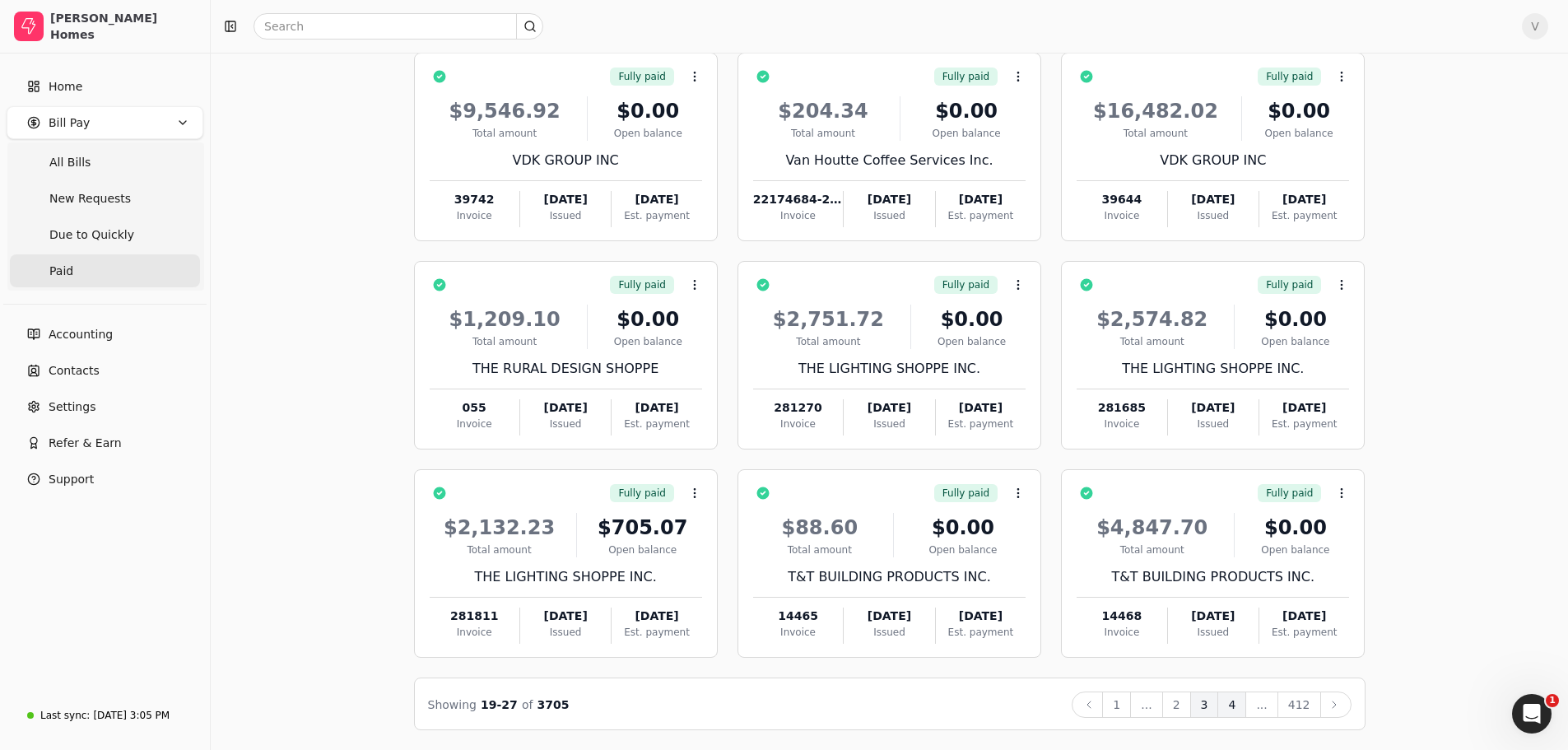
click at [1238, 706] on button "4" at bounding box center [1231, 704] width 29 height 26
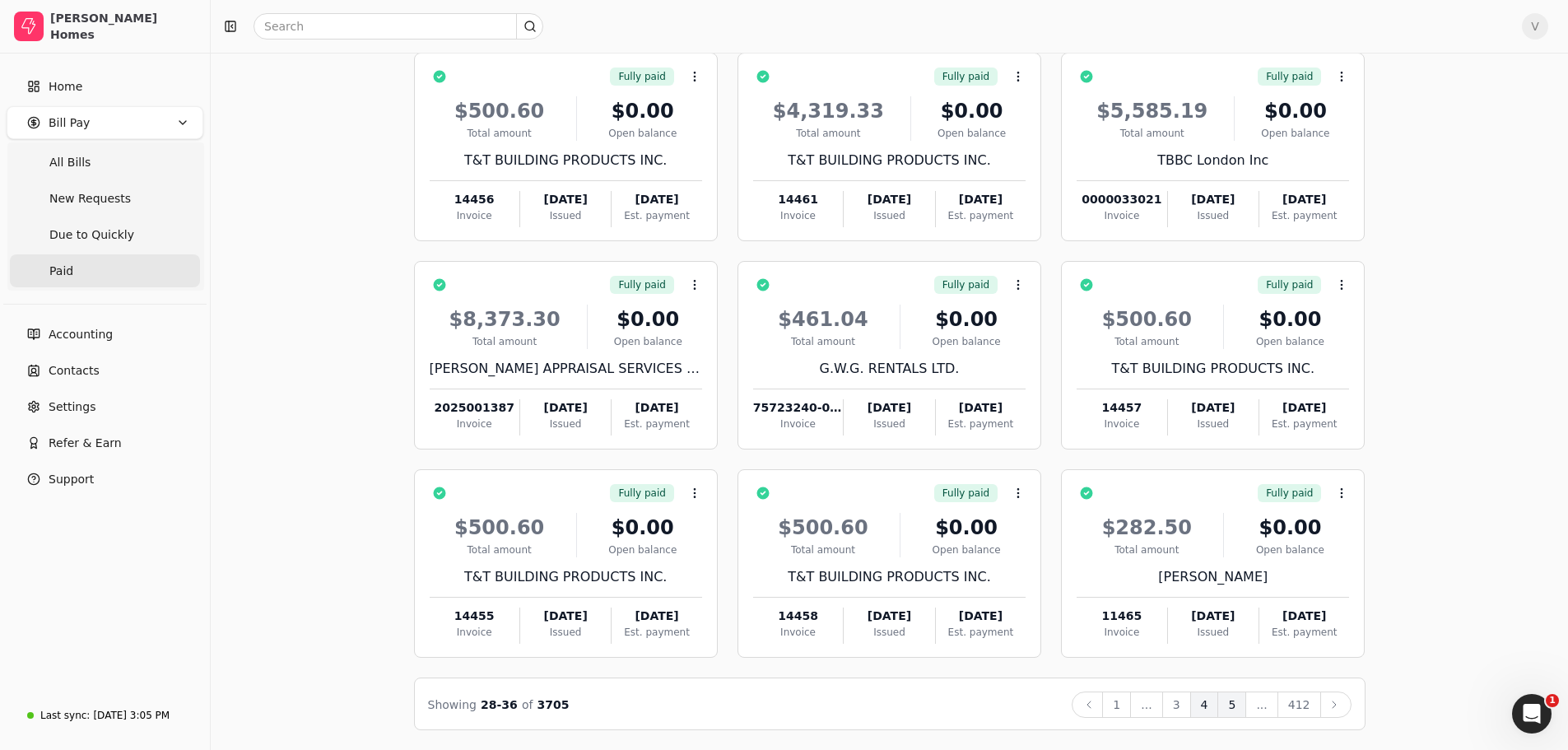
click at [1243, 702] on button "5" at bounding box center [1231, 704] width 29 height 26
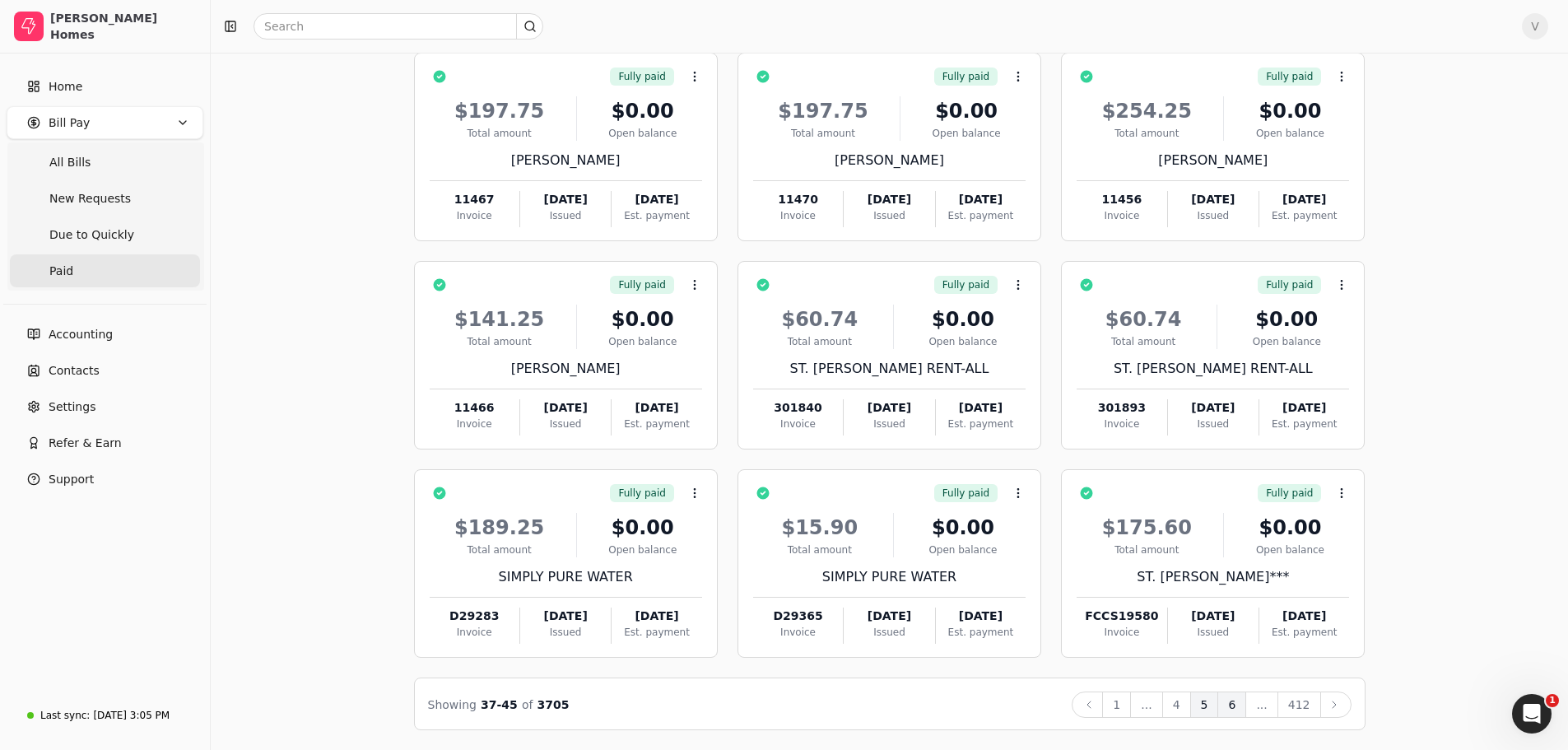
click at [1240, 698] on button "6" at bounding box center [1231, 704] width 29 height 26
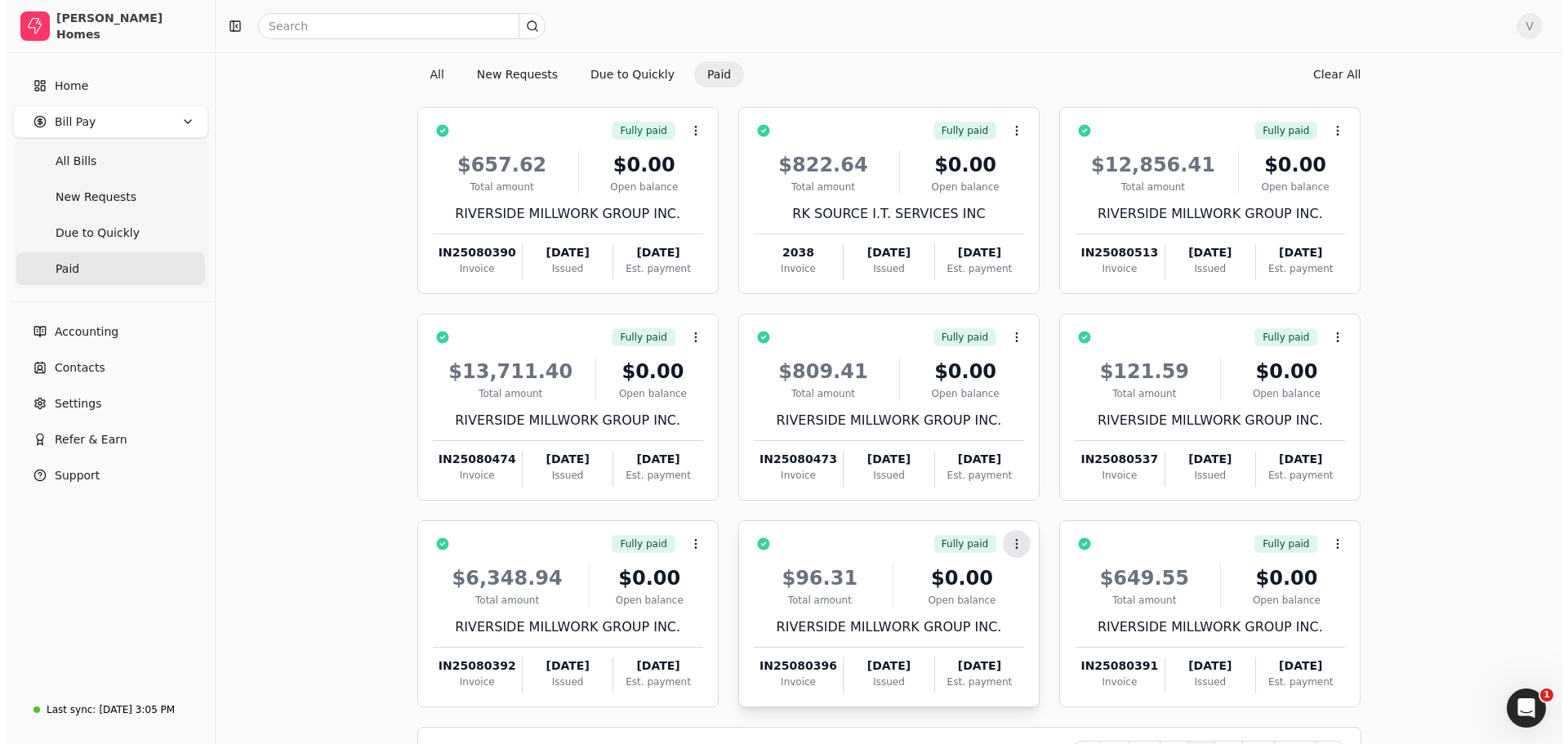
scroll to position [0, 0]
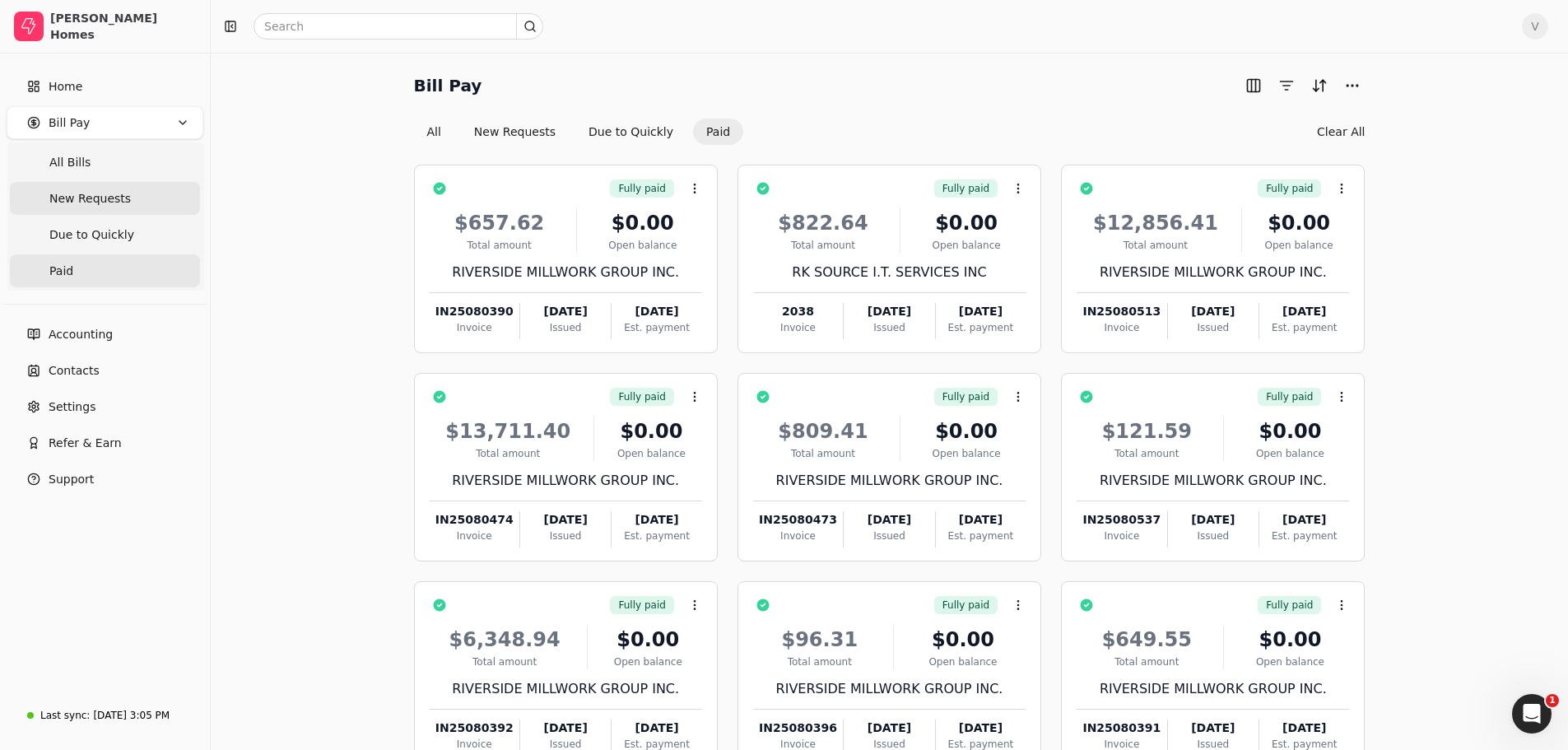
click at [97, 201] on span "New Requests" at bounding box center [89, 198] width 81 height 18
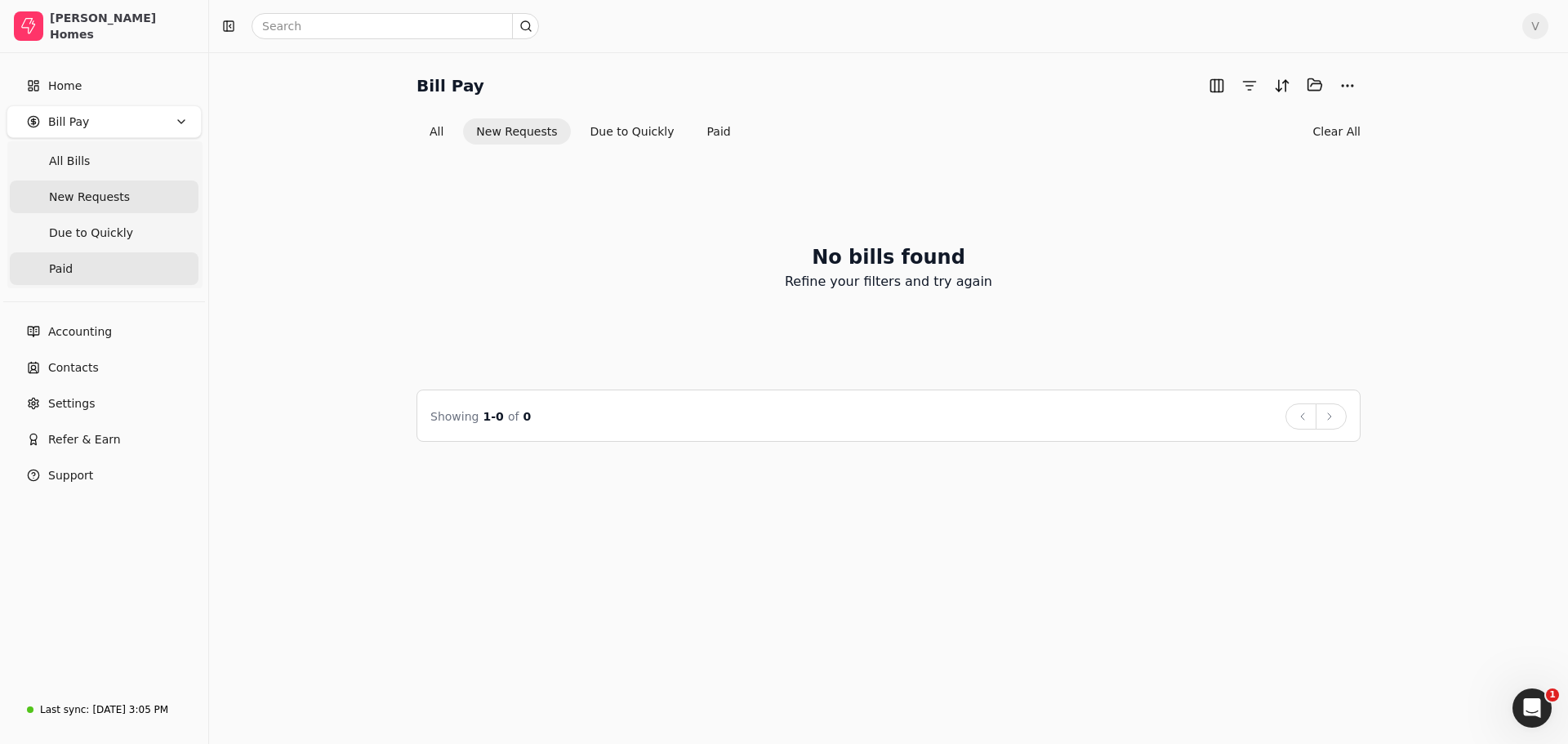
click at [60, 264] on span "Paid" at bounding box center [61, 269] width 24 height 18
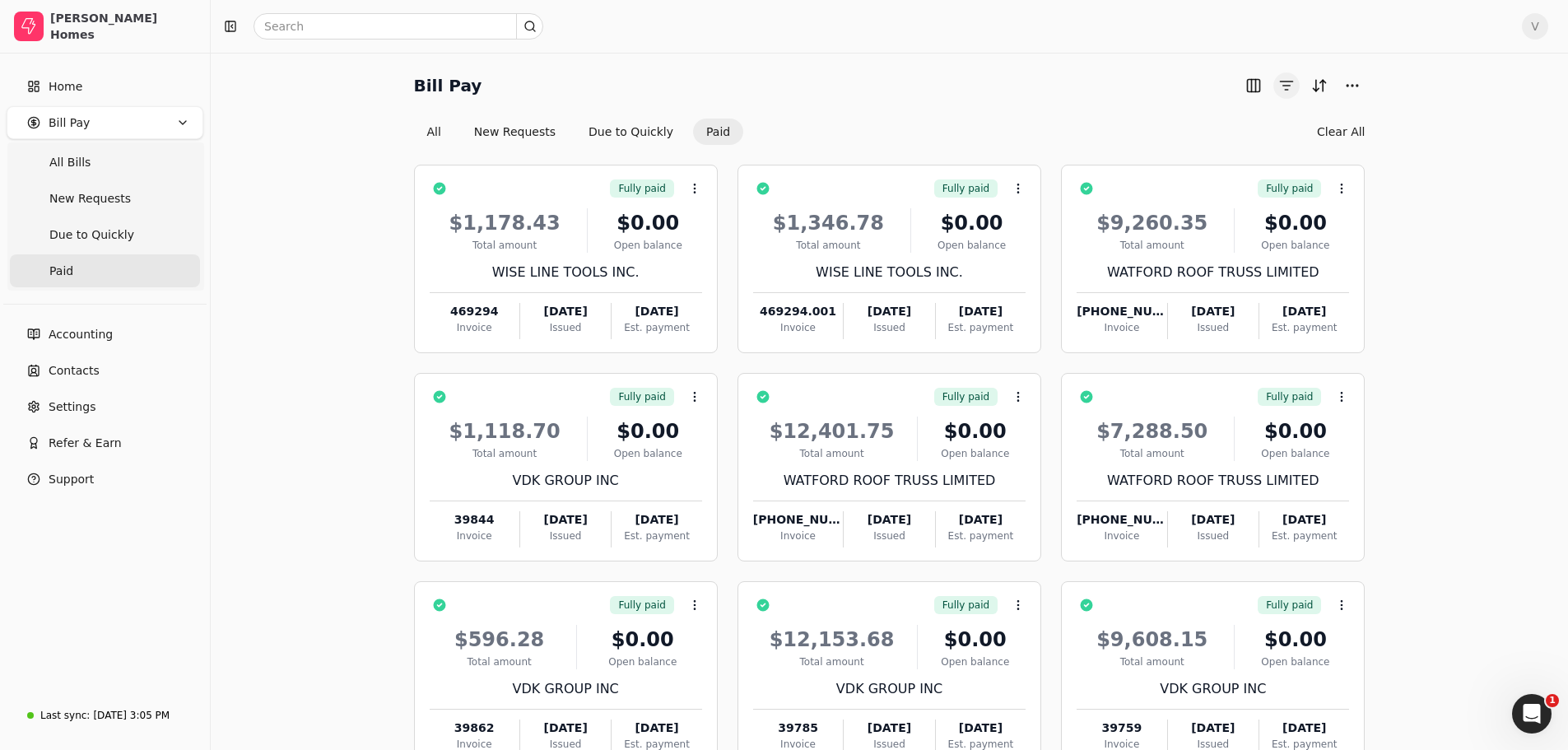
click at [1288, 87] on button "button" at bounding box center [1286, 86] width 26 height 26
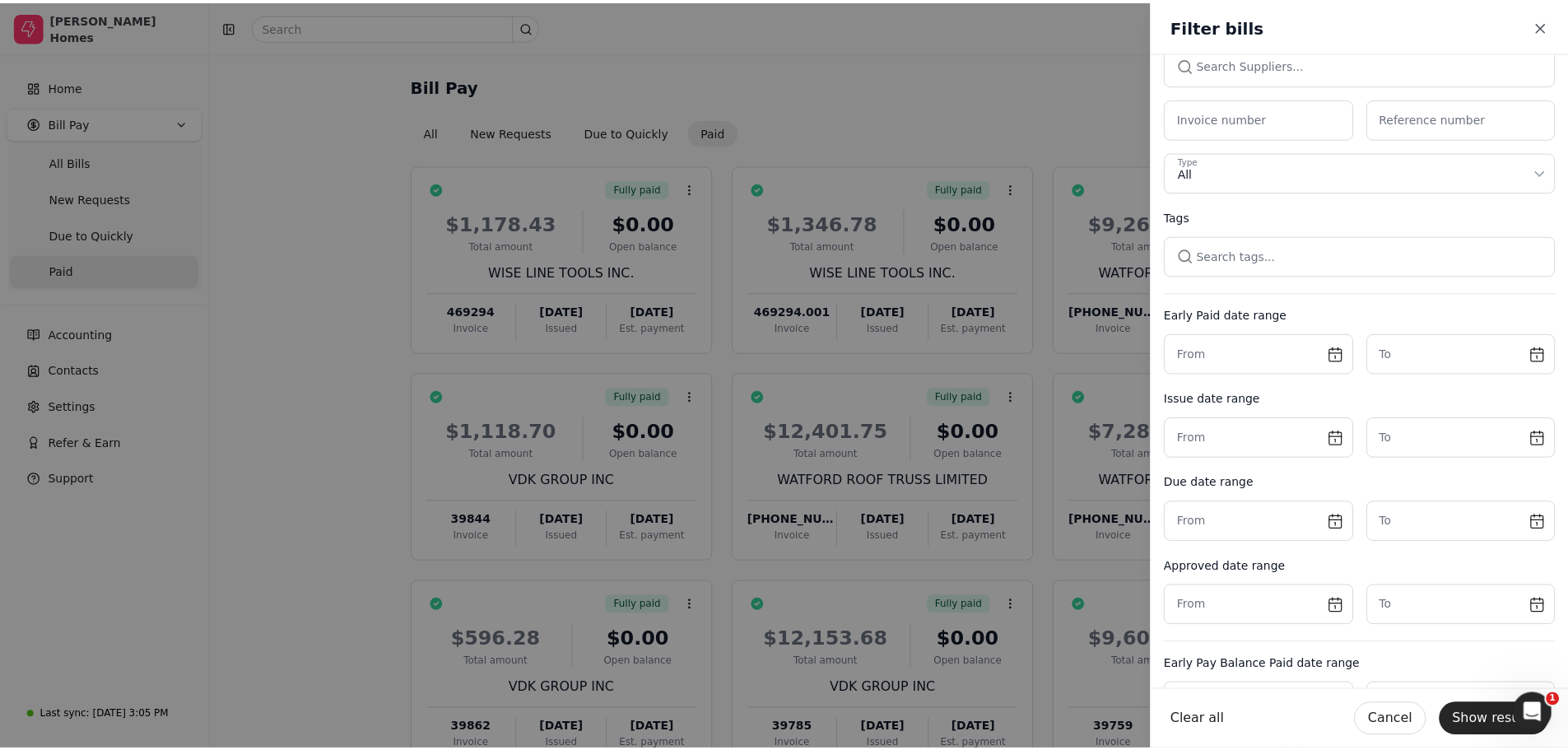
scroll to position [125, 0]
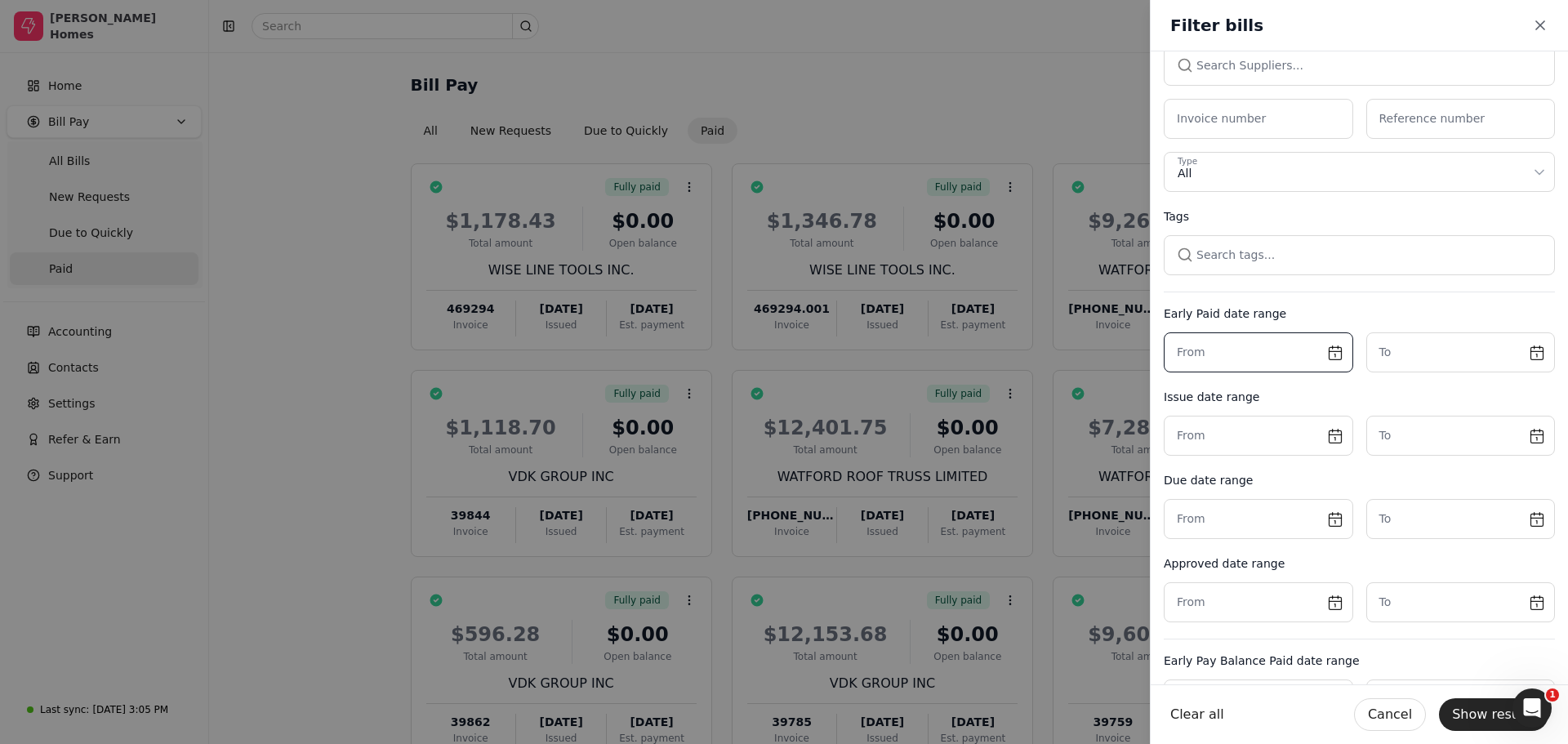
click at [1320, 351] on input "text" at bounding box center [1258, 351] width 190 height 40
click at [1193, 402] on button "Go to previous month" at bounding box center [1190, 398] width 19 height 19
click at [1195, 452] on button "1" at bounding box center [1191, 452] width 26 height 26
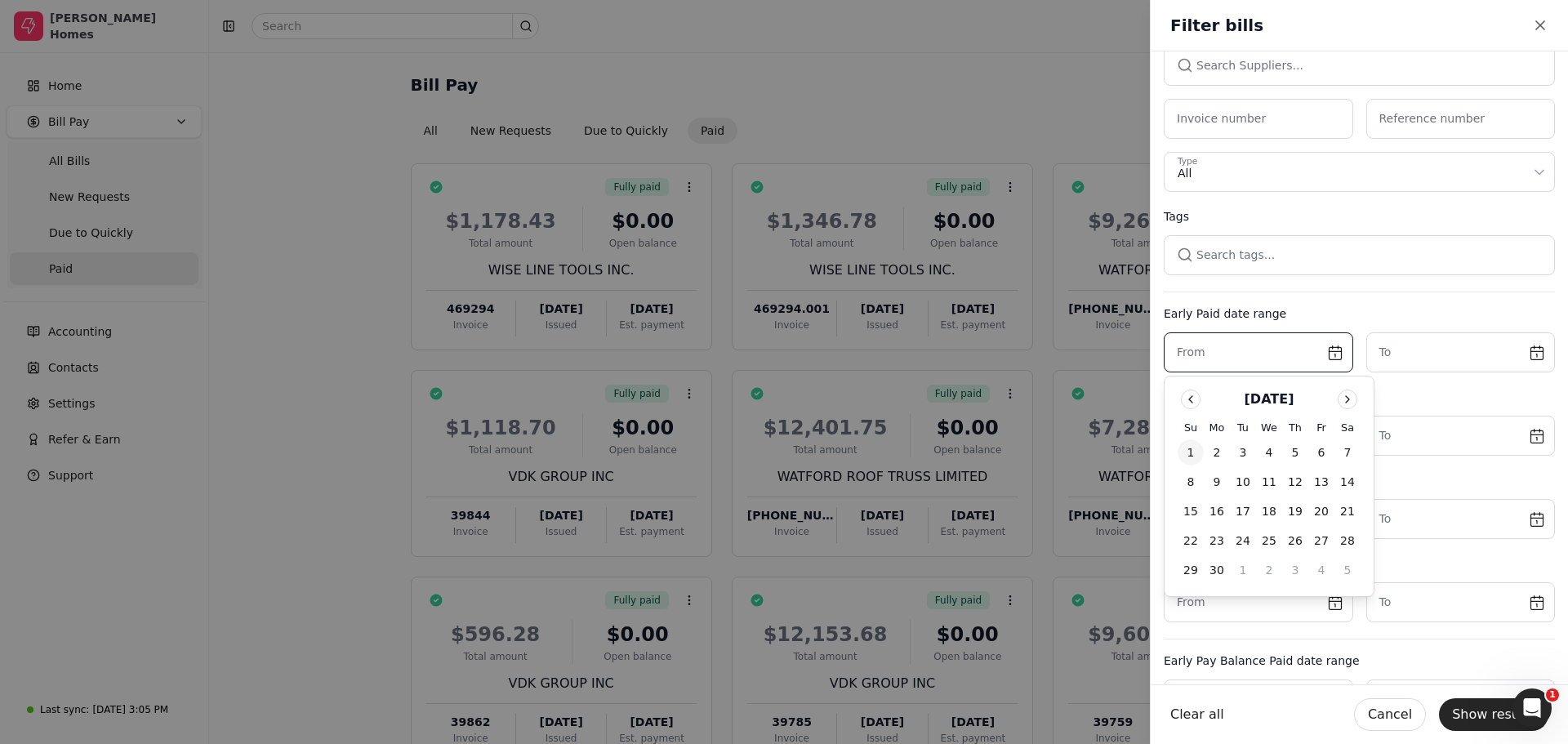
type input "[DATE]"
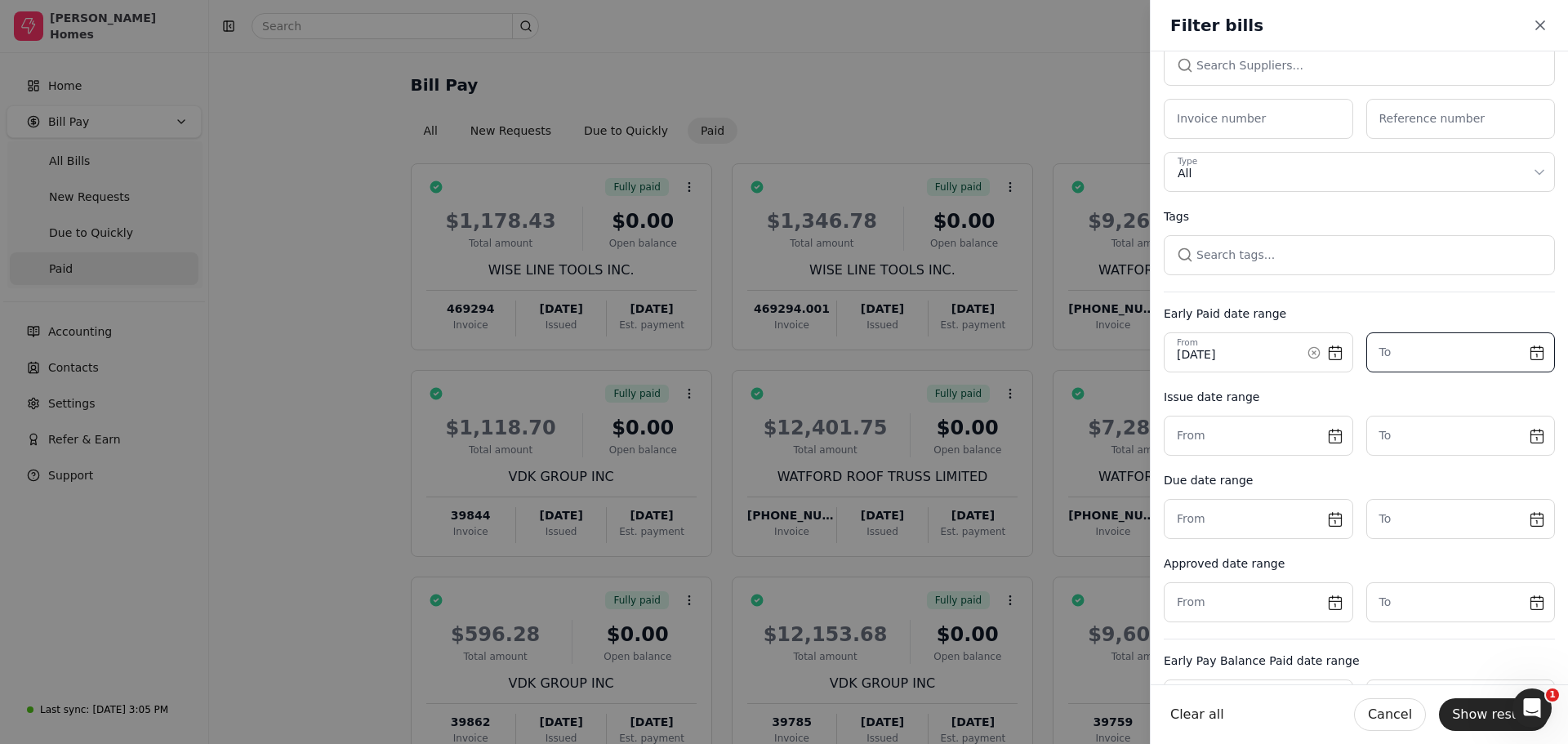
click at [1530, 351] on input "text" at bounding box center [1461, 351] width 190 height 40
click at [1490, 486] on button "11" at bounding box center [1488, 482] width 26 height 26
type input "[DATE]"
click at [1483, 709] on button "Show results" at bounding box center [1493, 714] width 109 height 32
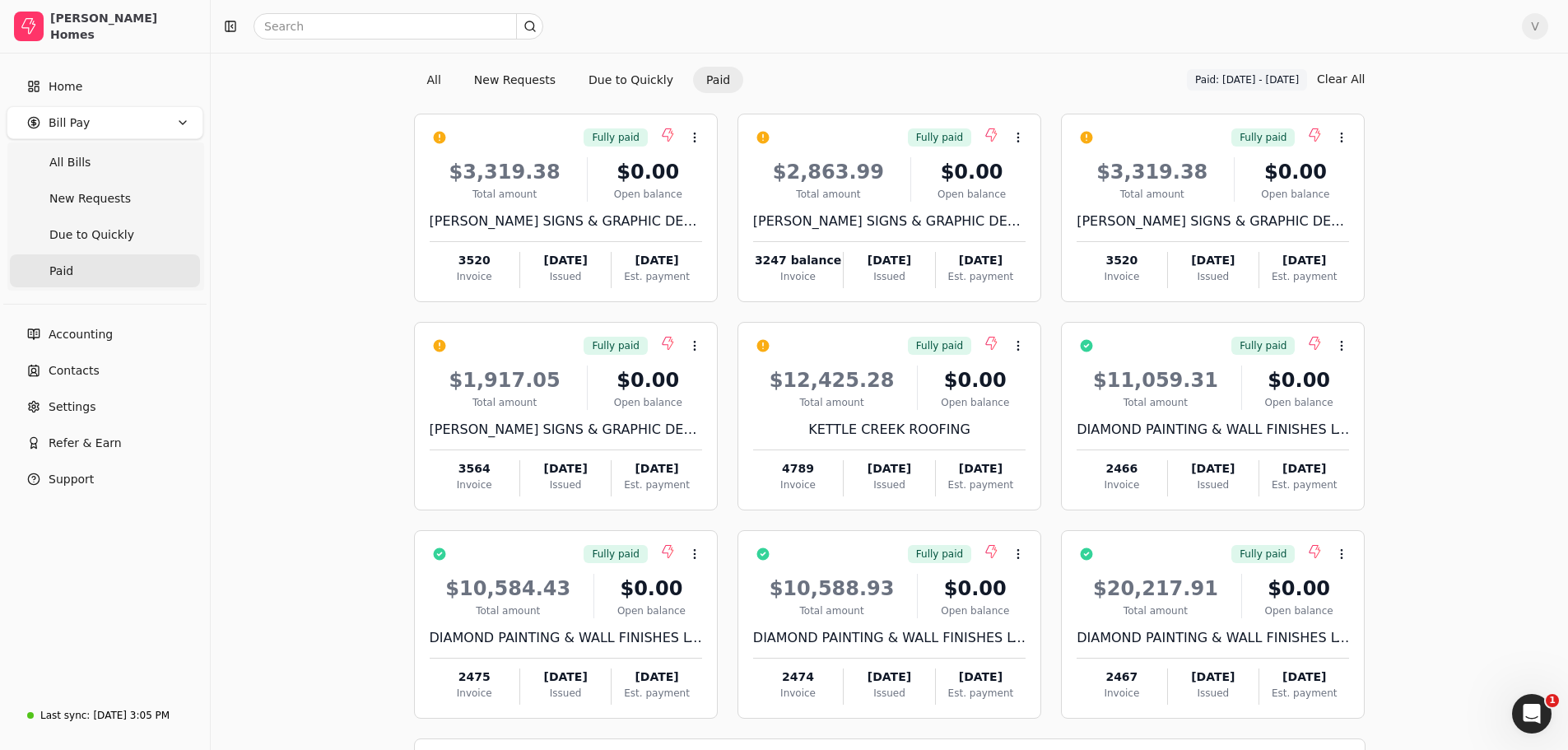
scroll to position [114, 0]
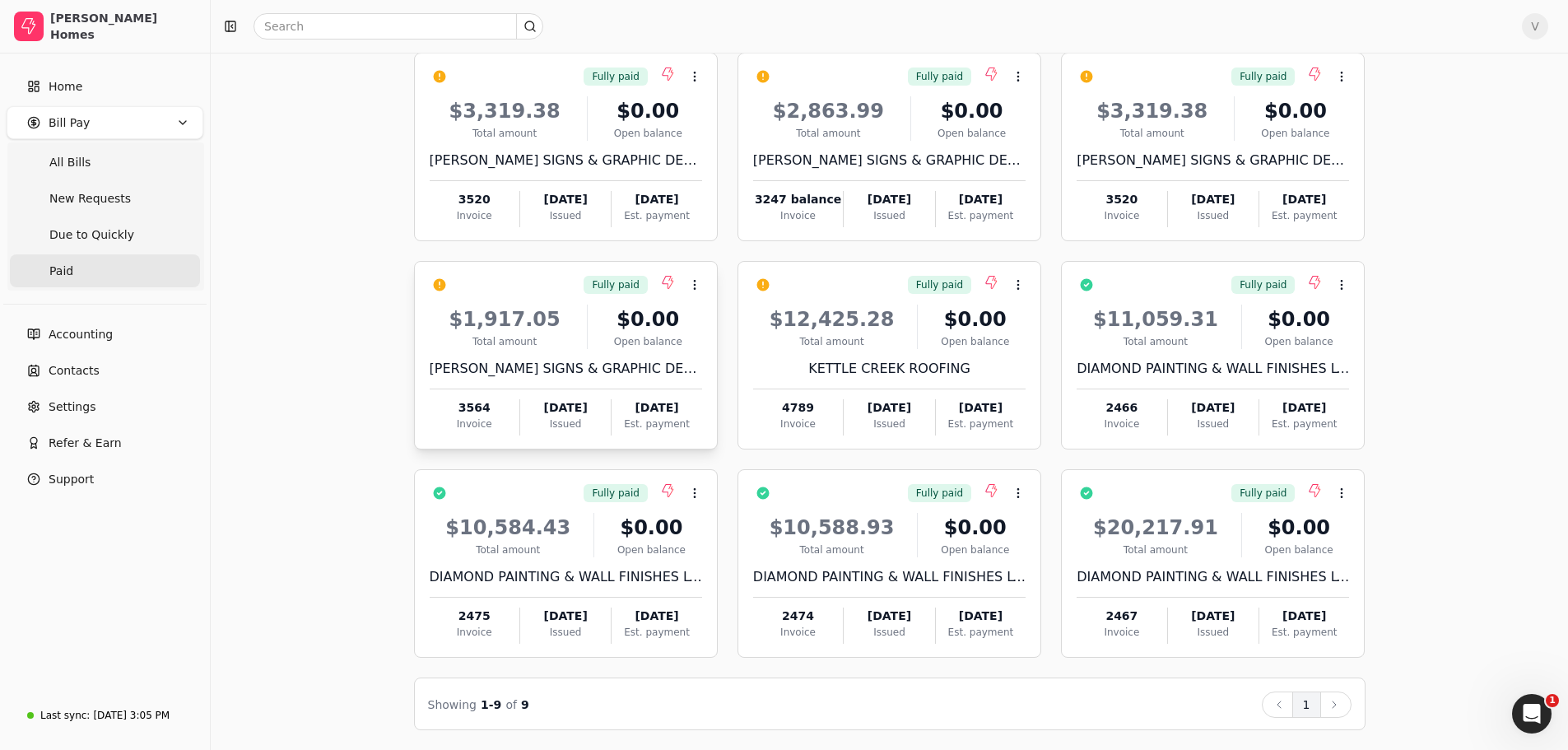
click at [531, 342] on div "Total amount" at bounding box center [505, 342] width 151 height 15
click at [724, 321] on span "Open" at bounding box center [720, 325] width 31 height 18
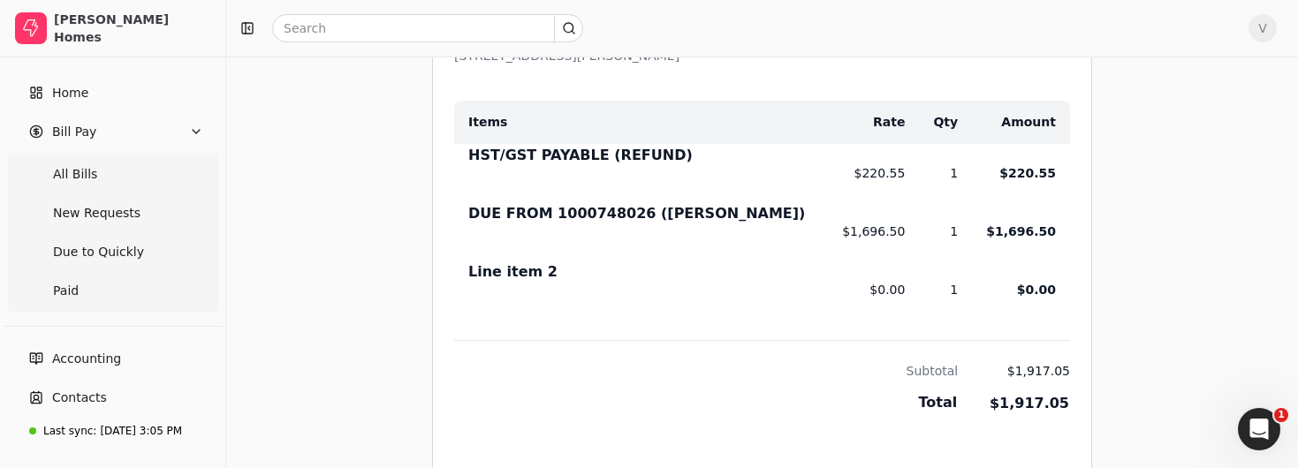
scroll to position [972, 0]
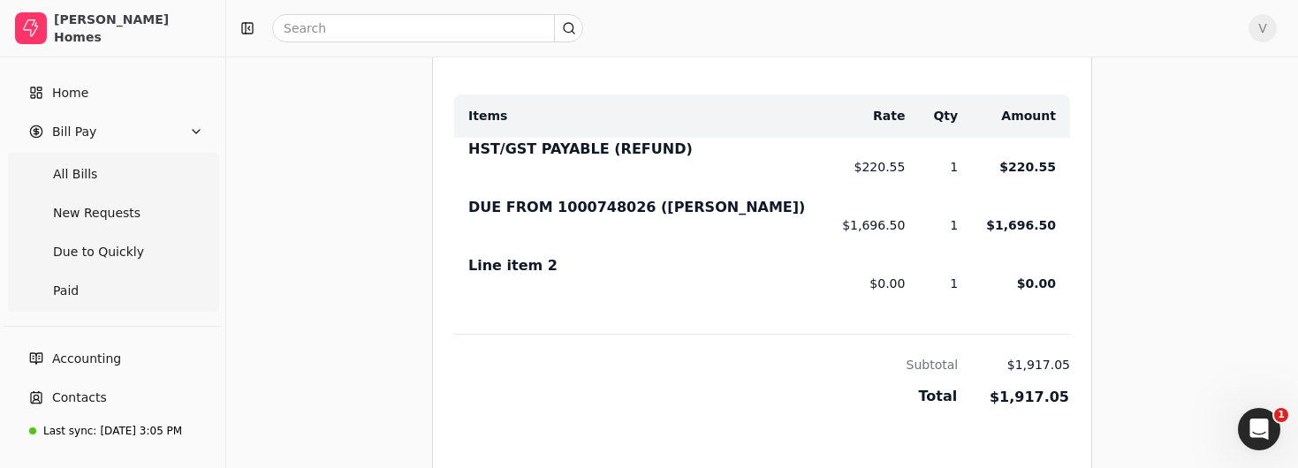
click at [1281, 262] on div "Bills 3564 Synced to QBD [PERSON_NAME] SIGNS & GRAPHIC DESIGN INC. 3564 More ac…" at bounding box center [761, 214] width 1071 height 2258
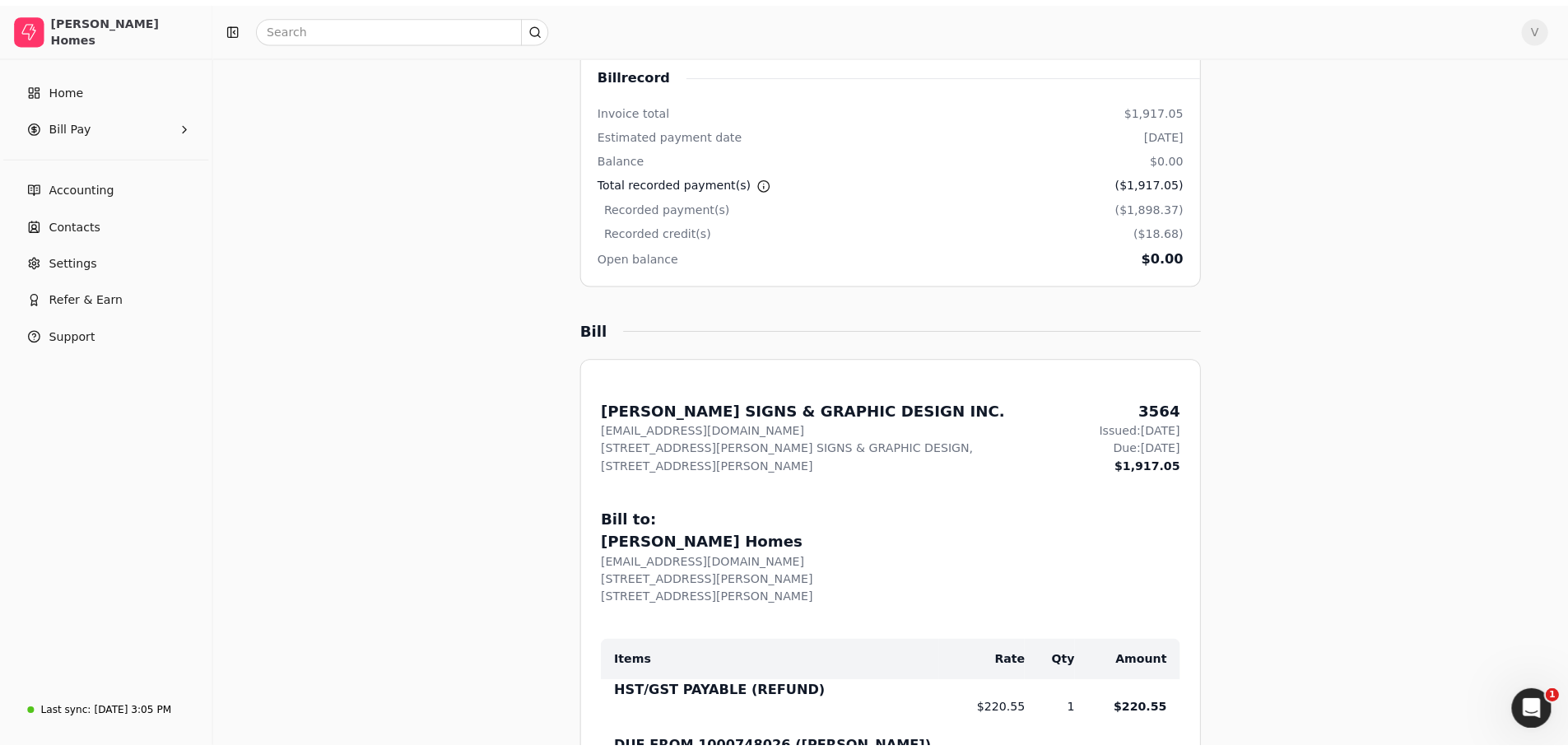
scroll to position [0, 0]
